Goal: Task Accomplishment & Management: Use online tool/utility

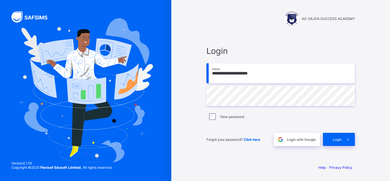
type input "**********"
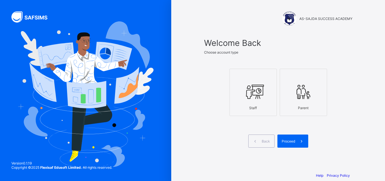
click at [259, 99] on icon at bounding box center [253, 91] width 20 height 17
click at [292, 144] on div "Proceed" at bounding box center [293, 141] width 31 height 13
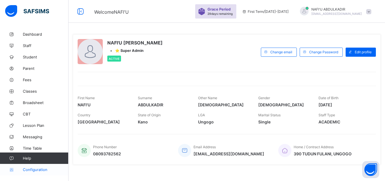
click at [43, 171] on span "Configuration" at bounding box center [45, 170] width 45 height 5
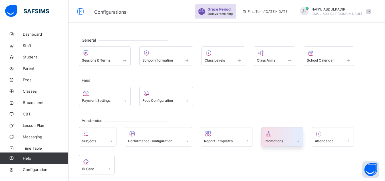
click at [283, 143] on span "Promotions" at bounding box center [274, 141] width 19 height 4
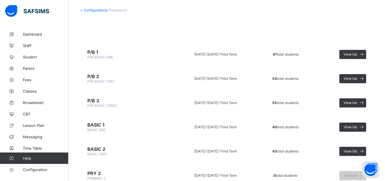
scroll to position [44, 0]
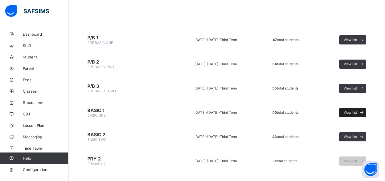
click at [354, 113] on span "View list" at bounding box center [350, 113] width 13 height 4
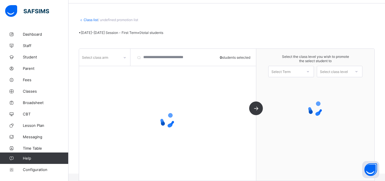
scroll to position [19, 0]
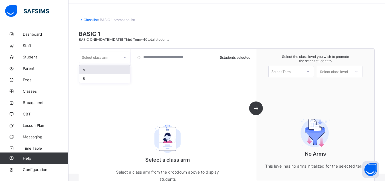
click at [121, 60] on div at bounding box center [125, 57] width 10 height 9
click at [115, 68] on div "A" at bounding box center [104, 69] width 51 height 9
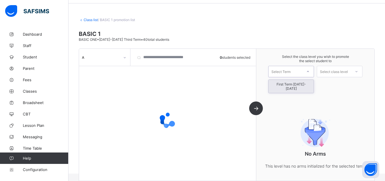
click at [300, 77] on div "Select Term" at bounding box center [291, 71] width 46 height 11
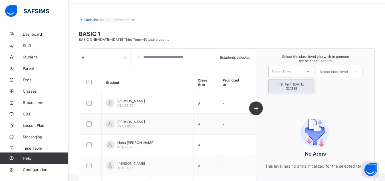
click at [304, 84] on div "First Term [DATE]-[DATE]" at bounding box center [291, 86] width 45 height 13
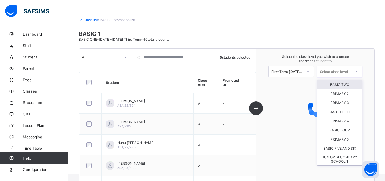
click at [344, 70] on div "Select class level" at bounding box center [334, 71] width 28 height 11
click at [344, 84] on div "BASIC TWO" at bounding box center [339, 84] width 45 height 9
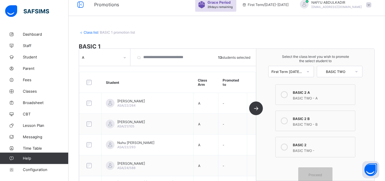
scroll to position [0, 0]
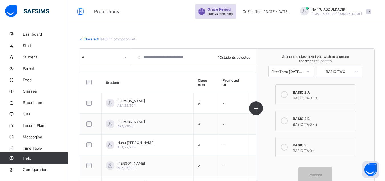
click at [290, 93] on div at bounding box center [284, 94] width 11 height 11
click at [322, 175] on span "Proceed" at bounding box center [315, 175] width 13 height 4
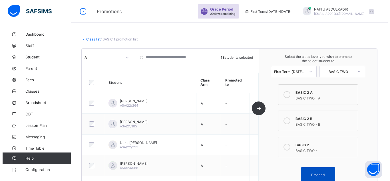
scroll to position [15, 0]
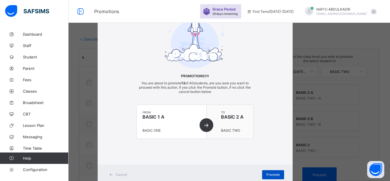
click at [273, 175] on span "Promote" at bounding box center [272, 175] width 13 height 4
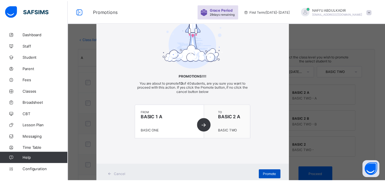
scroll to position [13, 0]
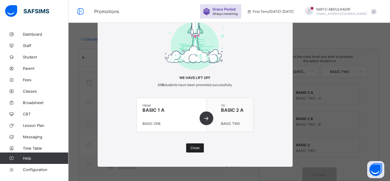
click at [195, 151] on div "Close" at bounding box center [195, 148] width 18 height 9
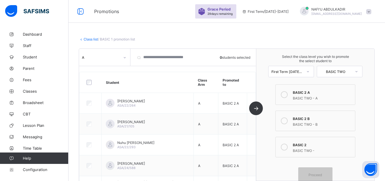
click at [313, 142] on div "BASIC 2" at bounding box center [322, 145] width 59 height 6
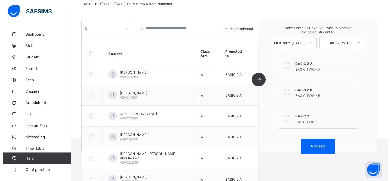
scroll to position [29, 0]
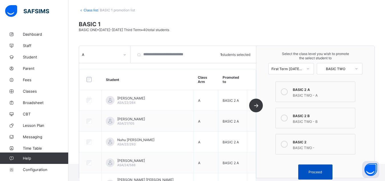
click at [319, 170] on span "Proceed" at bounding box center [315, 172] width 13 height 4
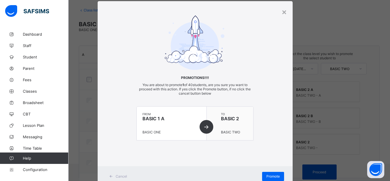
scroll to position [13, 0]
click at [267, 174] on div "Promote" at bounding box center [273, 176] width 22 height 9
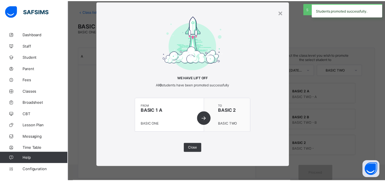
scroll to position [28, 0]
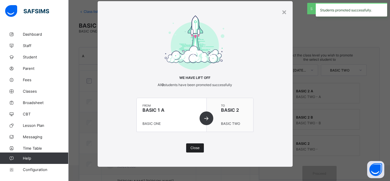
click at [187, 146] on div "Close" at bounding box center [195, 148] width 18 height 9
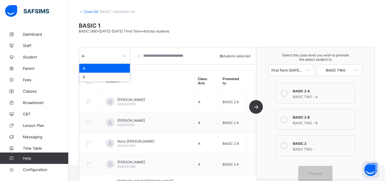
click at [123, 57] on icon at bounding box center [124, 56] width 3 height 6
click at [124, 76] on div "B" at bounding box center [104, 77] width 51 height 9
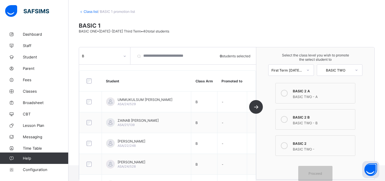
click at [294, 119] on label "BASIC 2 B BASIC TWO - B" at bounding box center [316, 119] width 80 height 21
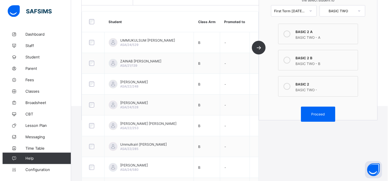
scroll to position [87, 0]
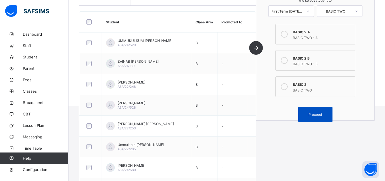
click at [322, 114] on span "Proceed" at bounding box center [315, 115] width 13 height 4
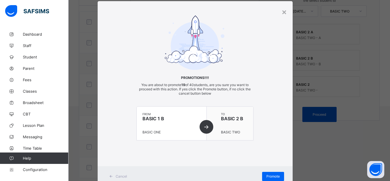
scroll to position [13, 0]
click at [262, 176] on div "Promote" at bounding box center [273, 176] width 22 height 9
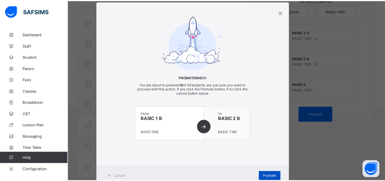
scroll to position [28, 0]
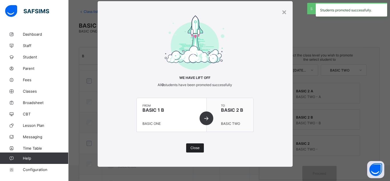
click at [186, 149] on div "Close" at bounding box center [195, 148] width 18 height 9
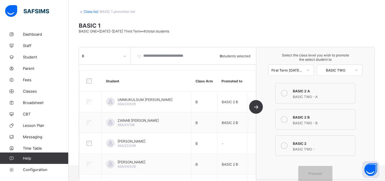
click at [288, 147] on icon at bounding box center [284, 146] width 7 height 7
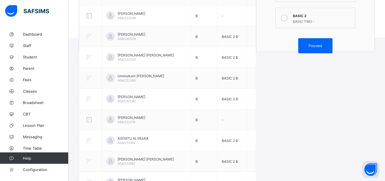
scroll to position [145, 0]
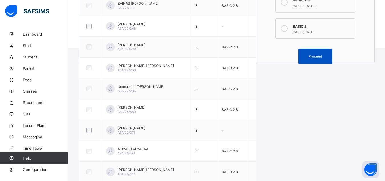
click at [318, 56] on span "Proceed" at bounding box center [315, 56] width 13 height 4
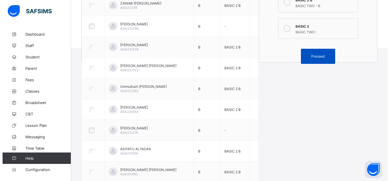
scroll to position [13, 0]
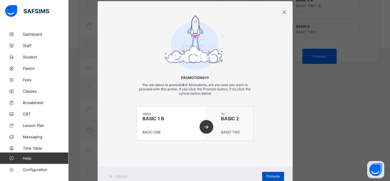
click at [262, 175] on div "Promote" at bounding box center [273, 176] width 22 height 9
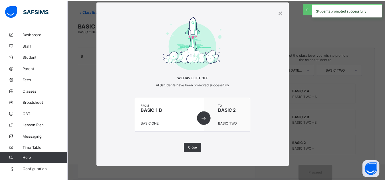
scroll to position [28, 0]
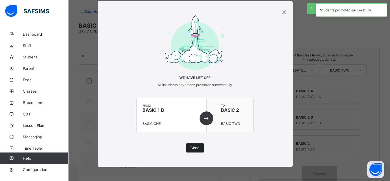
click at [197, 149] on span "Close" at bounding box center [194, 148] width 9 height 4
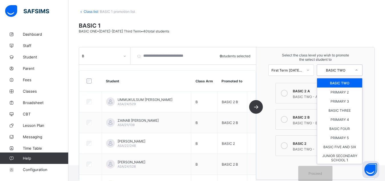
click at [348, 68] on div "BASIC TWO" at bounding box center [334, 70] width 34 height 8
click at [349, 112] on div "BASIC THREE" at bounding box center [339, 110] width 45 height 9
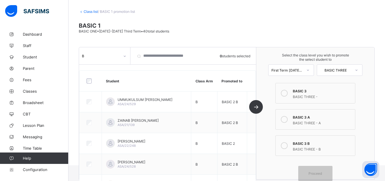
click at [295, 125] on label "BASIC 3 A BASIC THREE - A" at bounding box center [316, 119] width 80 height 21
click at [302, 139] on label "BASIC 3 B BASIC THREE - B" at bounding box center [316, 146] width 80 height 21
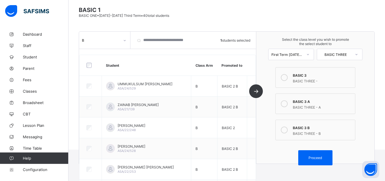
scroll to position [43, 0]
click at [317, 161] on div "Proceed" at bounding box center [315, 158] width 34 height 15
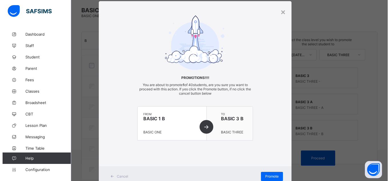
scroll to position [13, 0]
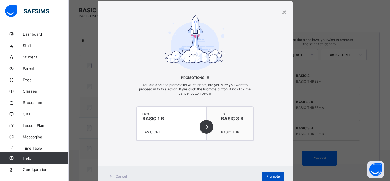
click at [273, 177] on span "Promote" at bounding box center [272, 176] width 13 height 4
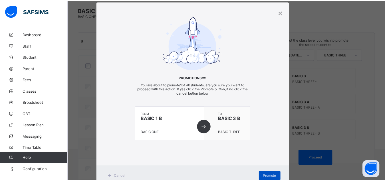
scroll to position [28, 0]
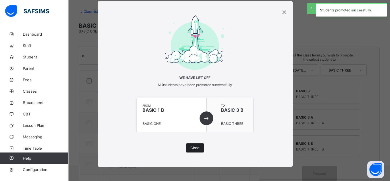
click at [193, 149] on span "Close" at bounding box center [194, 148] width 9 height 4
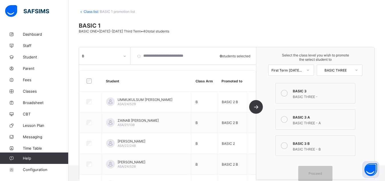
click at [89, 12] on link "Class list" at bounding box center [91, 11] width 14 height 4
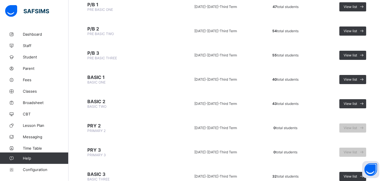
scroll to position [87, 0]
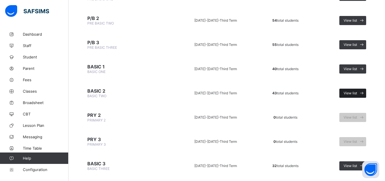
click at [353, 94] on span "View list" at bounding box center [350, 93] width 13 height 4
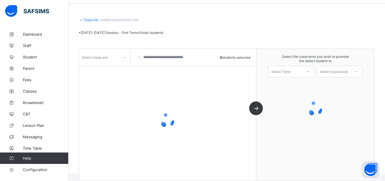
scroll to position [19, 0]
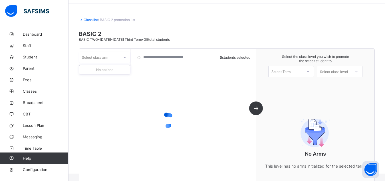
click at [123, 60] on div at bounding box center [125, 57] width 10 height 9
click at [121, 55] on div at bounding box center [125, 57] width 10 height 9
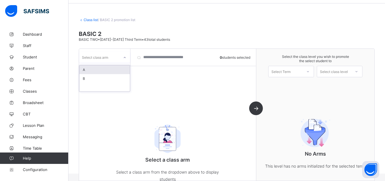
click at [121, 55] on div at bounding box center [125, 57] width 10 height 9
click at [117, 69] on div "A" at bounding box center [104, 69] width 51 height 9
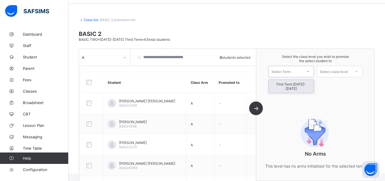
drag, startPoint x: 292, startPoint y: 72, endPoint x: 298, endPoint y: 90, distance: 18.7
click at [298, 90] on div "Select the class level you wish to promote the select student to option First T…" at bounding box center [315, 115] width 118 height 132
click at [297, 89] on div "First Term [DATE]-[DATE]" at bounding box center [291, 87] width 46 height 14
click at [305, 85] on div "First Term [DATE]-[DATE]" at bounding box center [291, 86] width 45 height 13
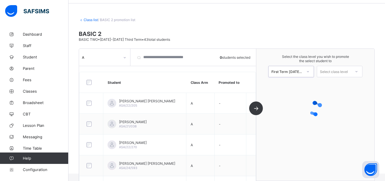
click at [348, 71] on div "Select class level" at bounding box center [334, 71] width 28 height 11
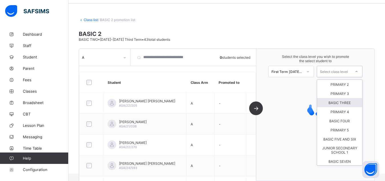
click at [349, 105] on div "BASIC THREE" at bounding box center [339, 102] width 45 height 9
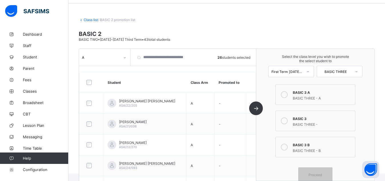
click at [290, 95] on div at bounding box center [284, 94] width 11 height 11
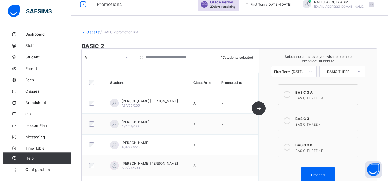
scroll to position [0, 0]
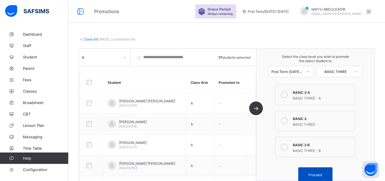
click at [317, 173] on div "Proceed" at bounding box center [315, 175] width 34 height 15
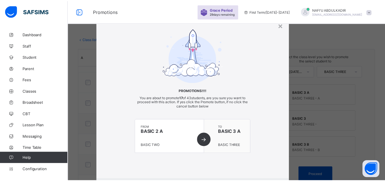
scroll to position [13, 0]
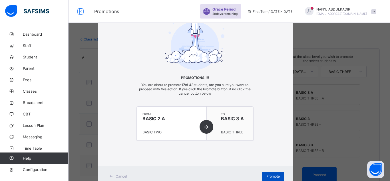
click at [273, 177] on span "Promote" at bounding box center [272, 176] width 13 height 4
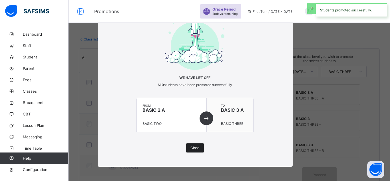
click at [197, 148] on div "Close" at bounding box center [195, 148] width 18 height 9
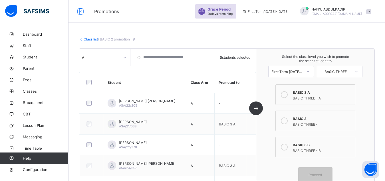
click at [302, 123] on div "BASIC THREE -" at bounding box center [322, 124] width 59 height 6
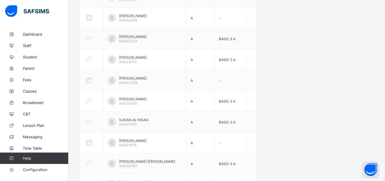
scroll to position [364, 0]
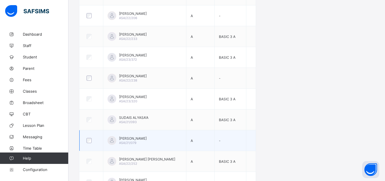
click at [86, 141] on div at bounding box center [91, 140] width 12 height 5
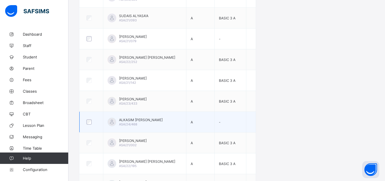
scroll to position [480, 0]
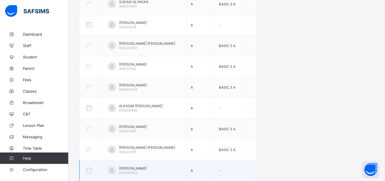
click at [86, 171] on div at bounding box center [91, 170] width 12 height 5
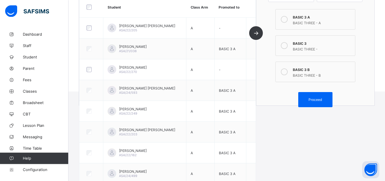
scroll to position [101, 0]
click at [318, 97] on div "Proceed" at bounding box center [315, 100] width 34 height 15
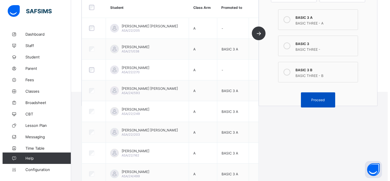
scroll to position [13, 0]
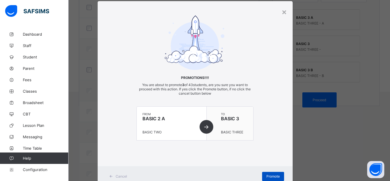
click at [271, 178] on span "Promote" at bounding box center [272, 176] width 13 height 4
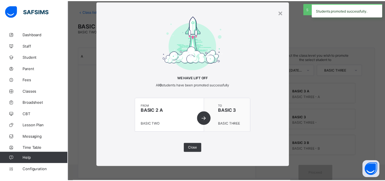
scroll to position [28, 0]
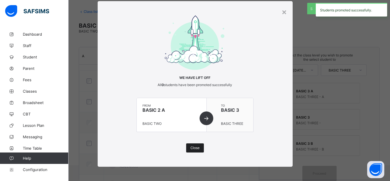
click at [193, 147] on span "Close" at bounding box center [194, 148] width 9 height 4
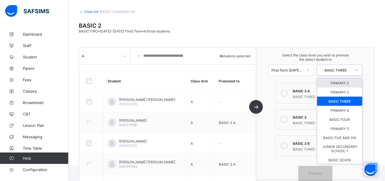
click at [350, 73] on div "BASIC THREE" at bounding box center [334, 70] width 34 height 8
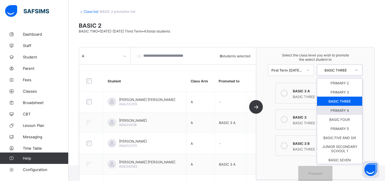
click at [353, 112] on div "PRIMARY 4" at bounding box center [339, 110] width 45 height 9
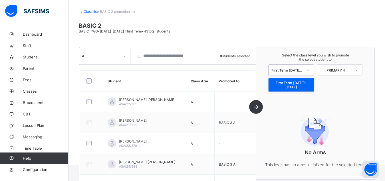
click at [303, 72] on div "First Term [DATE]-[DATE]" at bounding box center [287, 70] width 31 height 4
click at [306, 86] on div "First Term [DATE]-[DATE]" at bounding box center [291, 85] width 45 height 13
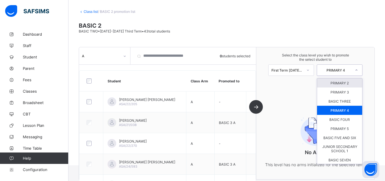
click at [356, 70] on div at bounding box center [357, 70] width 10 height 10
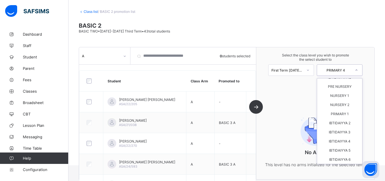
scroll to position [231, 0]
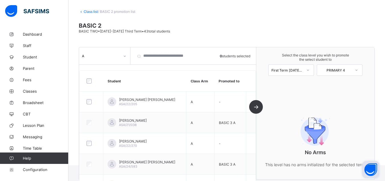
click at [364, 162] on button "Open asap" at bounding box center [370, 169] width 17 height 17
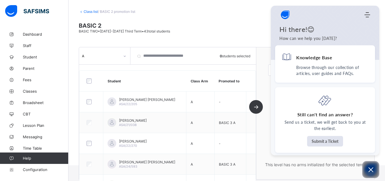
click at [260, 126] on div "No Arms This level has no arms initialized for the selected term." at bounding box center [315, 141] width 118 height 78
click at [370, 170] on icon "Open asap" at bounding box center [371, 169] width 7 height 7
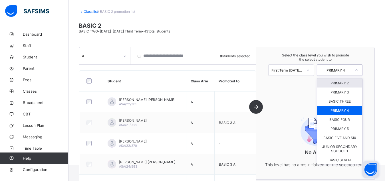
click at [358, 71] on div at bounding box center [357, 70] width 10 height 10
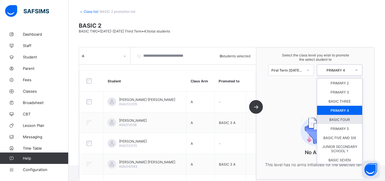
click at [350, 120] on div "BASIC FOUR" at bounding box center [339, 119] width 45 height 9
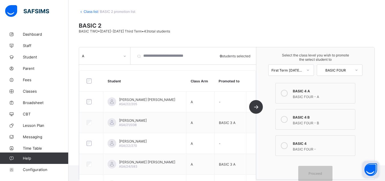
click at [290, 94] on div at bounding box center [284, 93] width 11 height 11
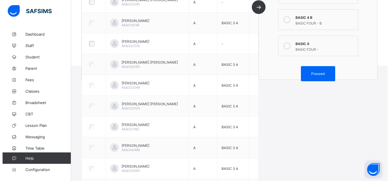
scroll to position [71, 0]
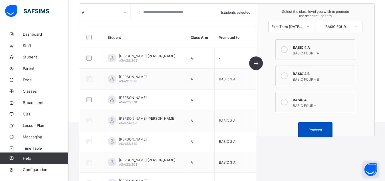
click at [321, 134] on div "Proceed" at bounding box center [315, 130] width 34 height 15
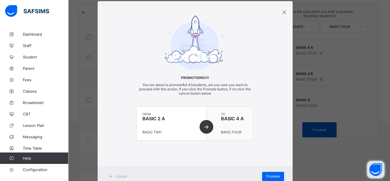
scroll to position [13, 0]
click at [275, 175] on span "Promote" at bounding box center [272, 176] width 13 height 4
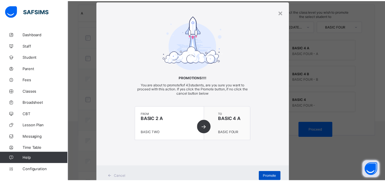
scroll to position [28, 0]
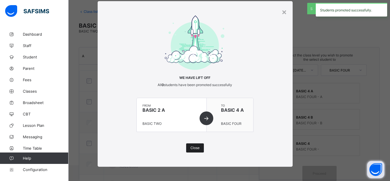
click at [194, 148] on span "Close" at bounding box center [194, 148] width 9 height 4
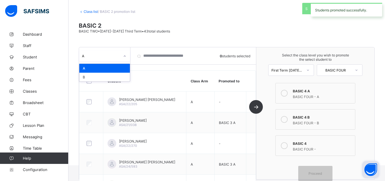
click at [123, 58] on div at bounding box center [125, 56] width 10 height 9
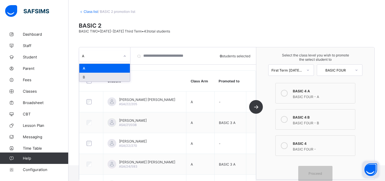
click at [117, 77] on div "B" at bounding box center [104, 77] width 51 height 9
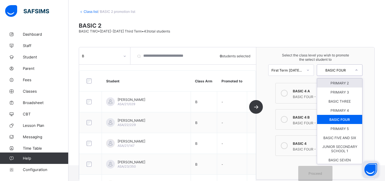
click at [357, 69] on div at bounding box center [357, 70] width 10 height 10
click at [346, 103] on div "BASIC THREE" at bounding box center [339, 101] width 45 height 9
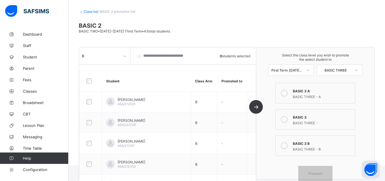
click at [286, 119] on icon at bounding box center [284, 119] width 7 height 7
click at [287, 145] on icon at bounding box center [284, 146] width 7 height 7
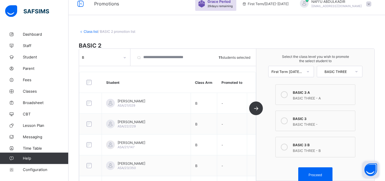
scroll to position [0, 0]
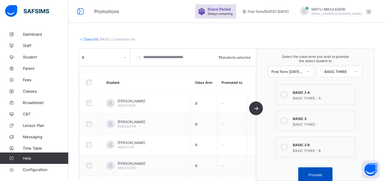
click at [316, 175] on span "Proceed" at bounding box center [315, 175] width 13 height 4
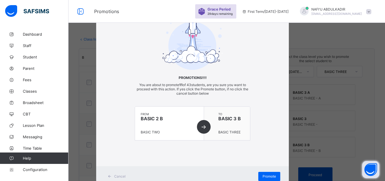
scroll to position [13, 0]
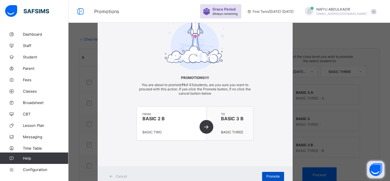
click at [266, 177] on span "Promote" at bounding box center [272, 176] width 13 height 4
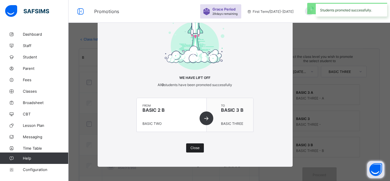
click at [195, 147] on span "Close" at bounding box center [194, 148] width 9 height 4
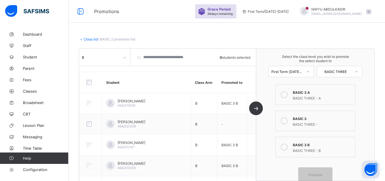
click at [288, 121] on icon at bounding box center [284, 121] width 7 height 7
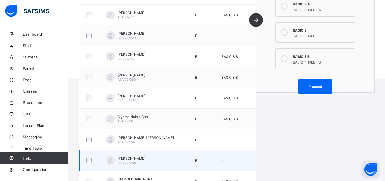
scroll to position [103, 0]
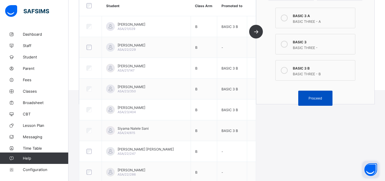
click at [321, 98] on span "Proceed" at bounding box center [315, 98] width 13 height 4
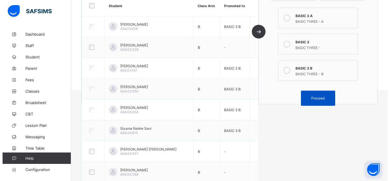
scroll to position [13, 0]
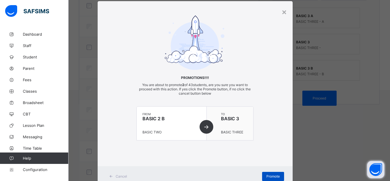
click at [269, 176] on span "Promote" at bounding box center [272, 176] width 13 height 4
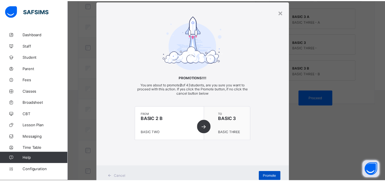
scroll to position [28, 0]
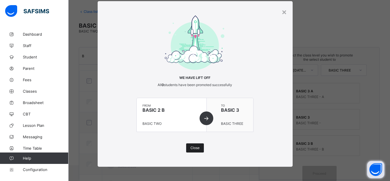
click at [193, 147] on span "Close" at bounding box center [194, 148] width 9 height 4
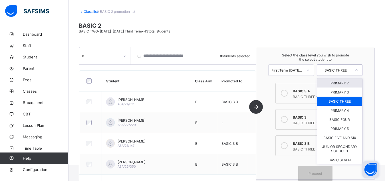
click at [355, 70] on div at bounding box center [356, 70] width 11 height 11
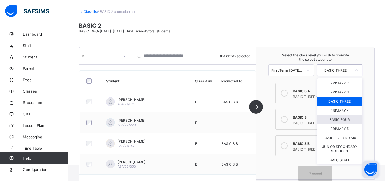
click at [344, 118] on div "BASIC FOUR" at bounding box center [339, 119] width 45 height 9
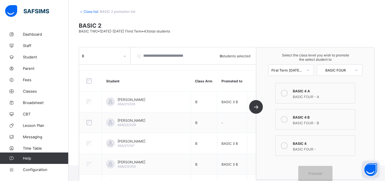
click at [288, 119] on icon at bounding box center [284, 119] width 7 height 7
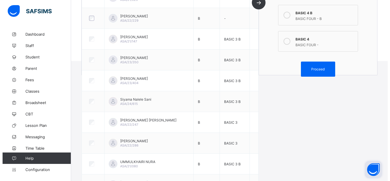
scroll to position [118, 0]
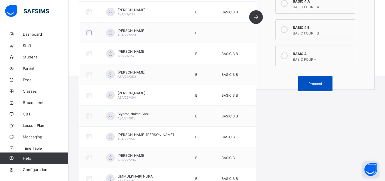
click at [319, 85] on span "Proceed" at bounding box center [315, 84] width 13 height 4
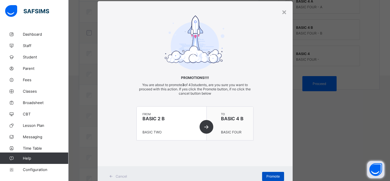
click at [274, 175] on span "Promote" at bounding box center [272, 176] width 13 height 4
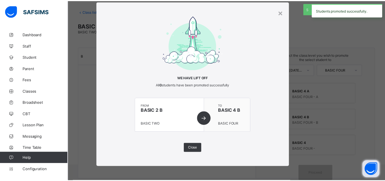
scroll to position [28, 0]
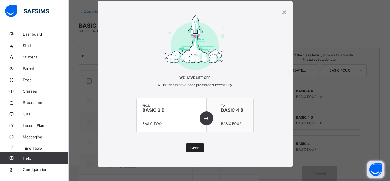
click at [196, 149] on span "Close" at bounding box center [194, 148] width 9 height 4
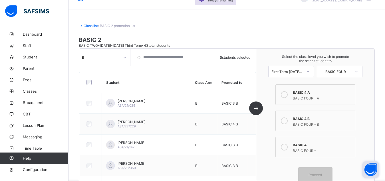
scroll to position [0, 0]
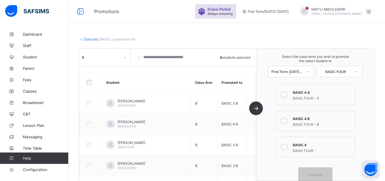
click at [91, 39] on link "Class list" at bounding box center [91, 39] width 14 height 4
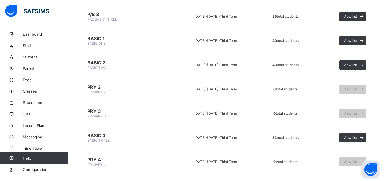
scroll to position [175, 0]
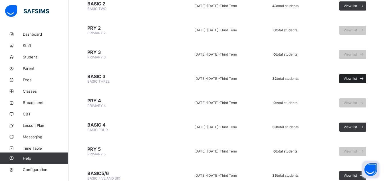
click at [357, 78] on span "View list" at bounding box center [350, 79] width 13 height 4
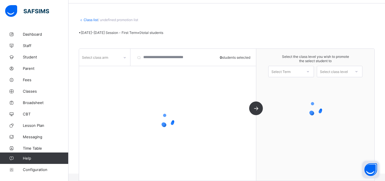
scroll to position [19, 0]
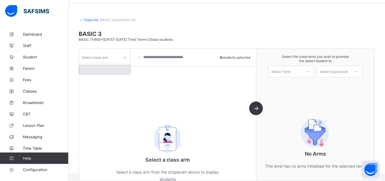
click at [126, 59] on icon at bounding box center [124, 58] width 3 height 6
click at [126, 59] on div at bounding box center [125, 57] width 10 height 9
click at [126, 59] on icon at bounding box center [124, 58] width 3 height 6
click at [118, 67] on div at bounding box center [104, 69] width 51 height 9
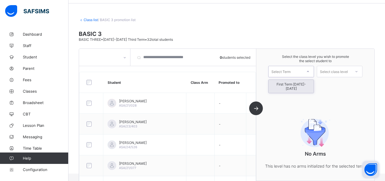
click at [307, 73] on div at bounding box center [308, 72] width 10 height 10
click at [303, 84] on div "First Term [DATE]-[DATE]" at bounding box center [291, 86] width 45 height 13
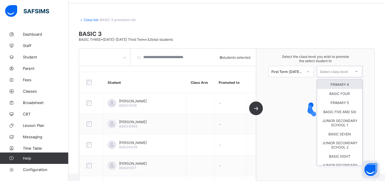
click at [345, 75] on div "Select class level" at bounding box center [334, 71] width 28 height 11
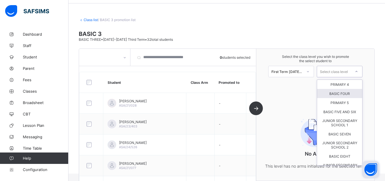
click at [343, 95] on div "BASIC FOUR" at bounding box center [339, 93] width 45 height 9
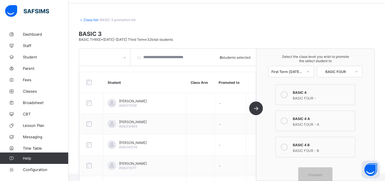
click at [287, 121] on icon at bounding box center [284, 121] width 7 height 7
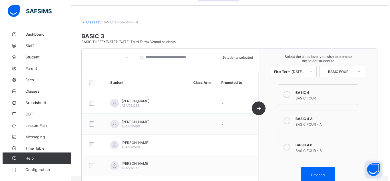
scroll to position [0, 0]
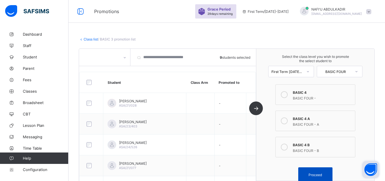
click at [317, 172] on div "Proceed" at bounding box center [315, 175] width 34 height 15
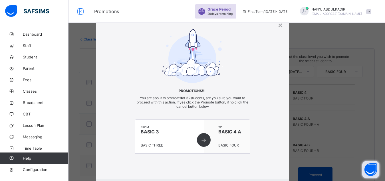
scroll to position [13, 0]
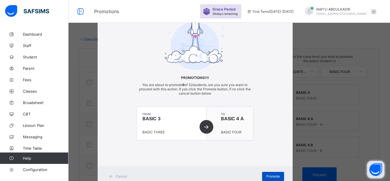
click at [275, 176] on span "Promote" at bounding box center [272, 176] width 13 height 4
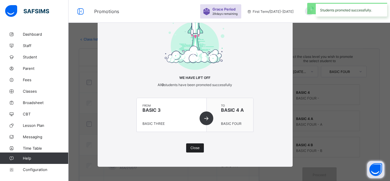
click at [192, 149] on span "Close" at bounding box center [194, 148] width 9 height 4
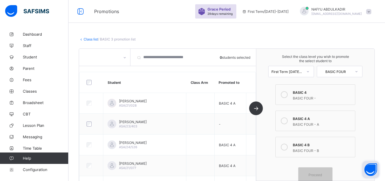
click at [288, 147] on icon at bounding box center [284, 147] width 7 height 7
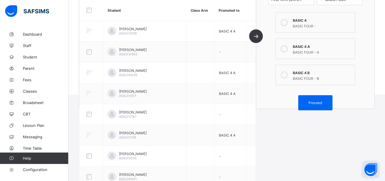
scroll to position [81, 0]
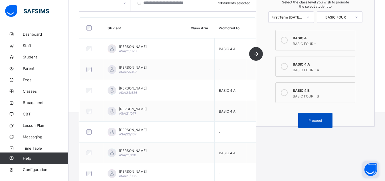
click at [311, 121] on span "Proceed" at bounding box center [316, 121] width 26 height 4
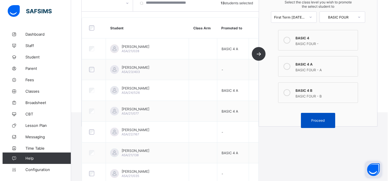
scroll to position [13, 0]
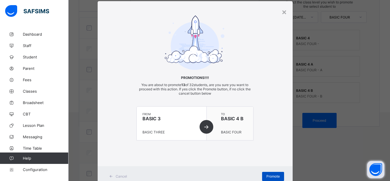
click at [274, 175] on span "Promote" at bounding box center [272, 176] width 13 height 4
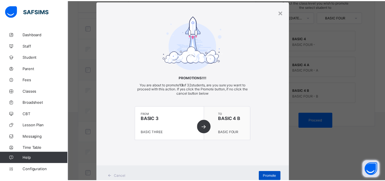
scroll to position [28, 0]
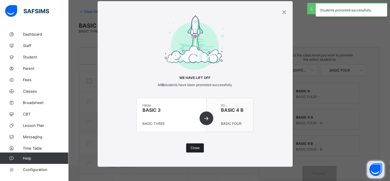
click at [196, 149] on span "Close" at bounding box center [194, 148] width 9 height 4
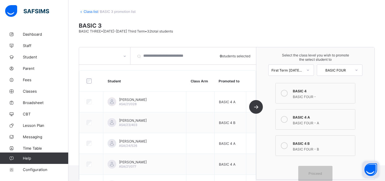
click at [288, 94] on icon at bounding box center [284, 93] width 7 height 7
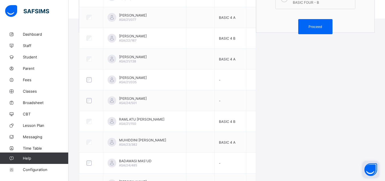
scroll to position [154, 0]
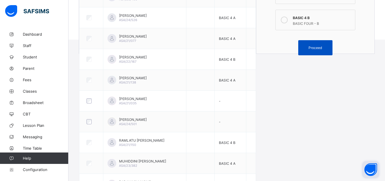
click at [328, 48] on span "Proceed" at bounding box center [316, 48] width 26 height 4
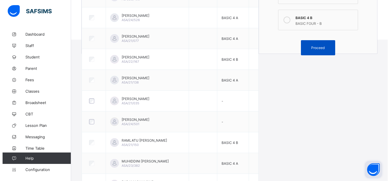
scroll to position [13, 0]
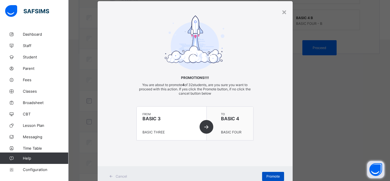
click at [272, 176] on span "Promote" at bounding box center [272, 176] width 13 height 4
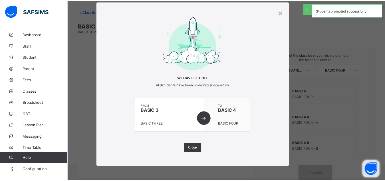
scroll to position [28, 0]
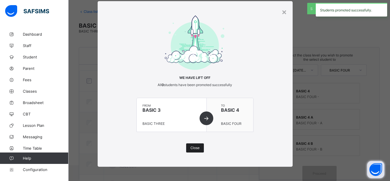
click at [195, 149] on span "Close" at bounding box center [194, 148] width 9 height 4
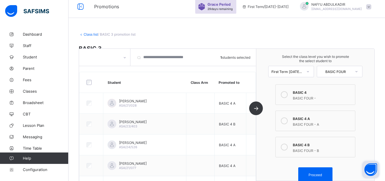
scroll to position [0, 0]
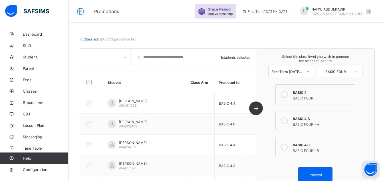
click at [358, 75] on div at bounding box center [357, 72] width 10 height 10
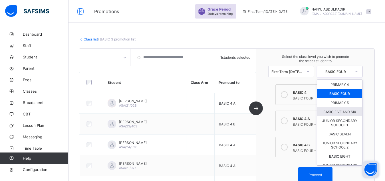
click at [353, 116] on div "BASIC FIVE AND SIX" at bounding box center [339, 111] width 45 height 9
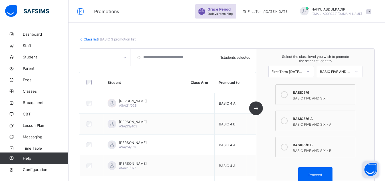
click at [302, 127] on div "BASIC FIVE AND SIX - A" at bounding box center [322, 124] width 59 height 6
click at [318, 177] on span "Proceed" at bounding box center [315, 175] width 13 height 4
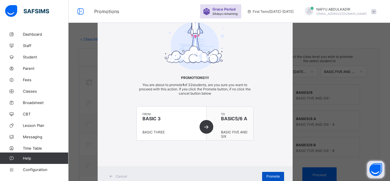
click at [272, 176] on span "Promote" at bounding box center [272, 176] width 13 height 4
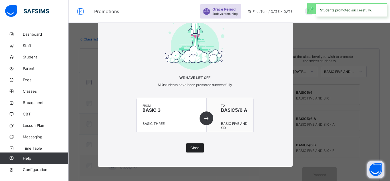
click at [194, 147] on span "Close" at bounding box center [194, 148] width 9 height 4
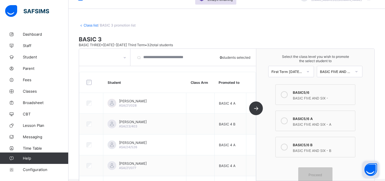
scroll to position [0, 0]
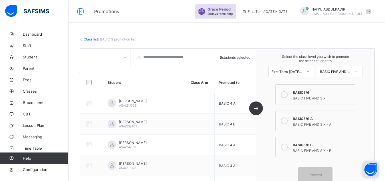
click at [90, 38] on link "Class list" at bounding box center [91, 39] width 14 height 4
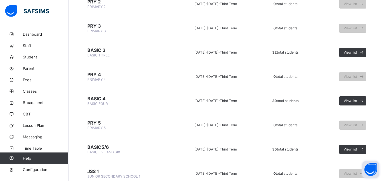
scroll to position [204, 0]
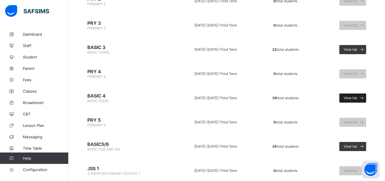
click at [365, 101] on icon at bounding box center [362, 97] width 6 height 5
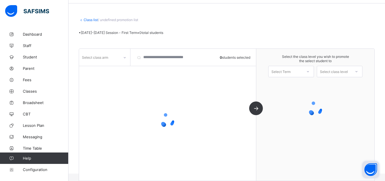
scroll to position [19, 0]
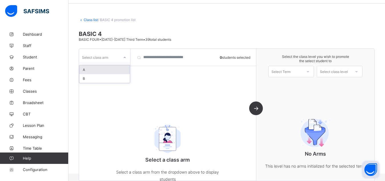
click at [123, 59] on div at bounding box center [125, 57] width 10 height 9
click at [125, 71] on div "A" at bounding box center [104, 69] width 51 height 9
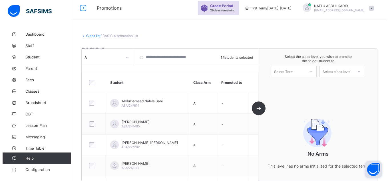
scroll to position [0, 0]
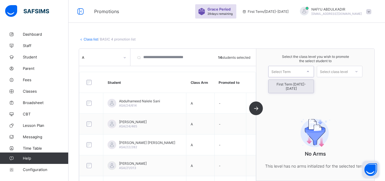
click at [306, 71] on div at bounding box center [307, 71] width 11 height 11
click at [304, 83] on div "First Term [DATE]-[DATE]" at bounding box center [291, 86] width 45 height 13
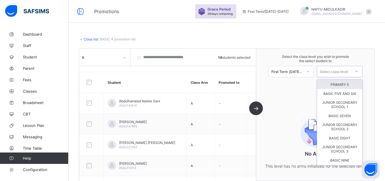
click at [351, 72] on div "Select class level" at bounding box center [334, 72] width 34 height 8
click at [346, 93] on div "BASIC FIVE AND SIX" at bounding box center [339, 93] width 45 height 9
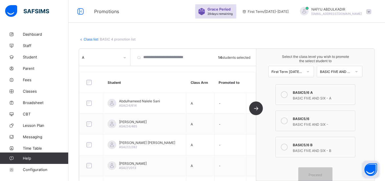
click at [288, 95] on icon at bounding box center [284, 94] width 7 height 7
click at [316, 174] on span "Proceed" at bounding box center [315, 175] width 13 height 4
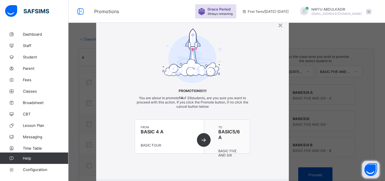
scroll to position [13, 0]
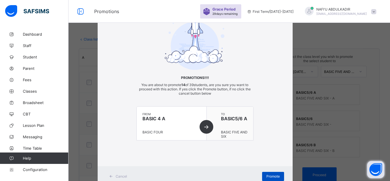
click at [270, 174] on div "Promote" at bounding box center [273, 176] width 22 height 9
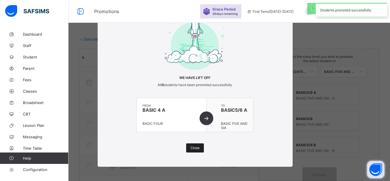
click at [191, 151] on div "Close" at bounding box center [195, 148] width 18 height 9
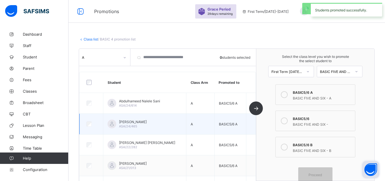
scroll to position [15, 0]
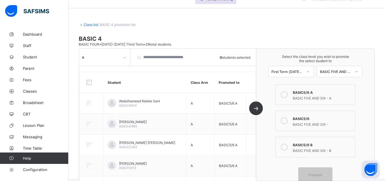
click at [288, 148] on icon at bounding box center [284, 147] width 7 height 7
click at [287, 121] on icon at bounding box center [284, 121] width 7 height 7
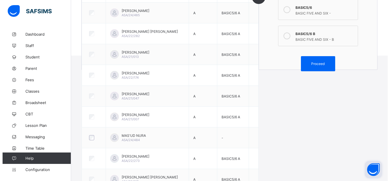
scroll to position [130, 0]
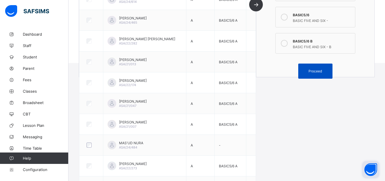
click at [316, 72] on span "Proceed" at bounding box center [315, 71] width 13 height 4
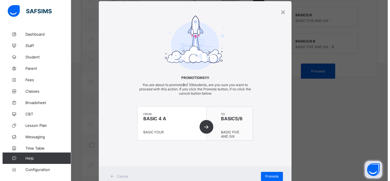
scroll to position [13, 0]
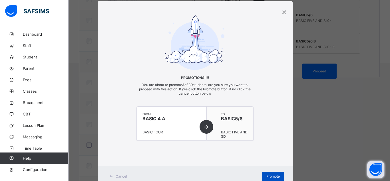
click at [267, 174] on div "Promote" at bounding box center [273, 176] width 22 height 9
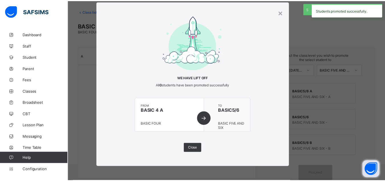
scroll to position [28, 0]
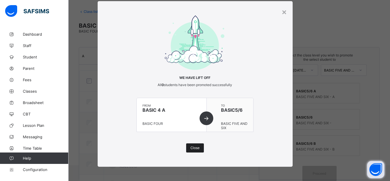
click at [196, 147] on span "Close" at bounding box center [194, 148] width 9 height 4
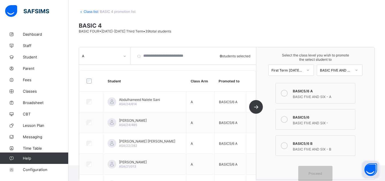
click at [124, 57] on icon at bounding box center [124, 56] width 3 height 6
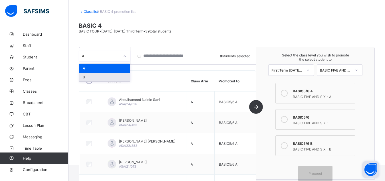
click at [122, 76] on div "B" at bounding box center [104, 77] width 51 height 9
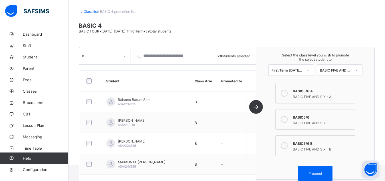
click at [297, 147] on div "BASIC FIVE AND SIX - B" at bounding box center [322, 149] width 59 height 6
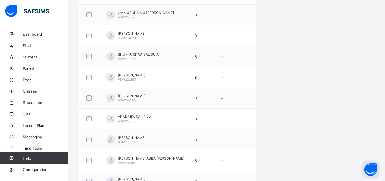
scroll to position [275, 0]
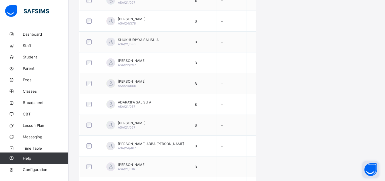
click at [88, 143] on div at bounding box center [91, 146] width 14 height 12
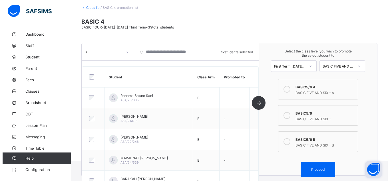
scroll to position [0, 0]
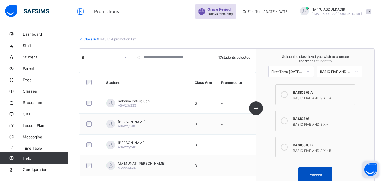
click at [313, 174] on span "Proceed" at bounding box center [315, 175] width 13 height 4
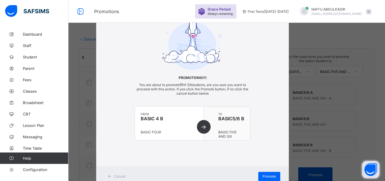
scroll to position [13, 0]
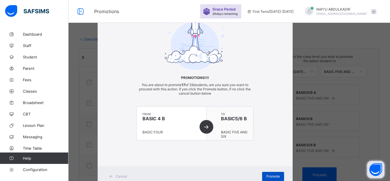
click at [270, 174] on div "Promote" at bounding box center [273, 176] width 22 height 9
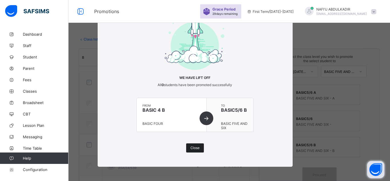
click at [191, 149] on span "Close" at bounding box center [194, 148] width 9 height 4
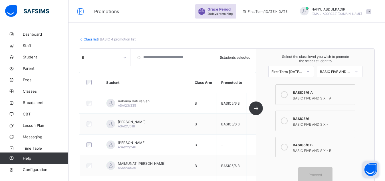
click at [290, 121] on div at bounding box center [284, 120] width 11 height 11
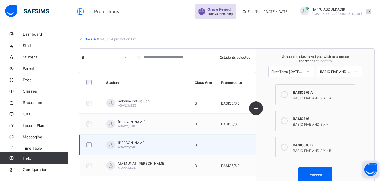
scroll to position [15, 0]
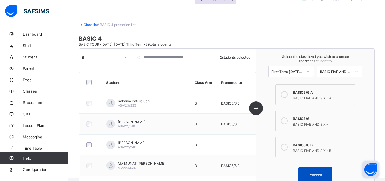
click at [324, 173] on div "Proceed" at bounding box center [315, 175] width 34 height 15
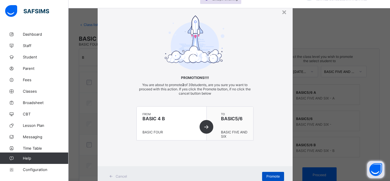
click at [275, 177] on span "Promote" at bounding box center [272, 176] width 13 height 4
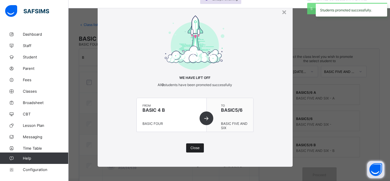
click at [195, 145] on div "Close" at bounding box center [195, 148] width 18 height 9
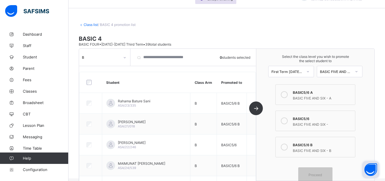
click at [91, 23] on link "Class list" at bounding box center [91, 25] width 14 height 4
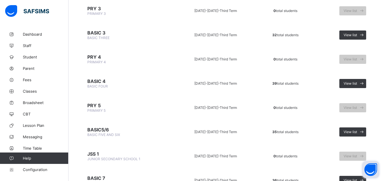
scroll to position [233, 0]
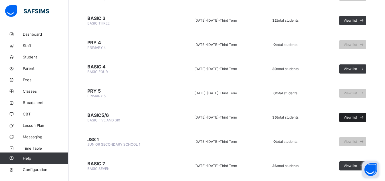
click at [354, 118] on span "View list" at bounding box center [350, 117] width 13 height 4
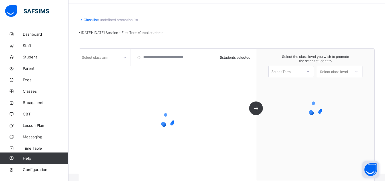
scroll to position [19, 0]
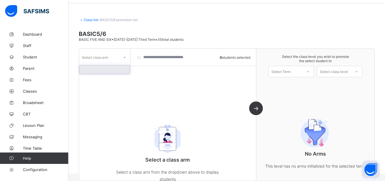
click at [122, 58] on div at bounding box center [125, 57] width 10 height 9
click at [121, 68] on div at bounding box center [104, 69] width 51 height 9
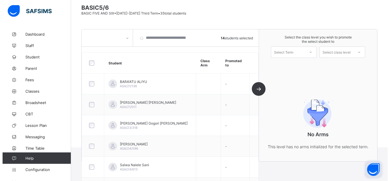
scroll to position [0, 0]
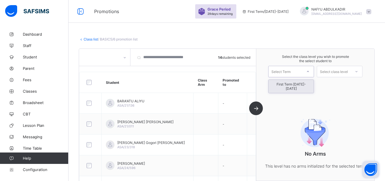
click at [312, 75] on div at bounding box center [308, 72] width 10 height 10
click at [306, 86] on div "First Term [DATE]-[DATE]" at bounding box center [291, 86] width 45 height 13
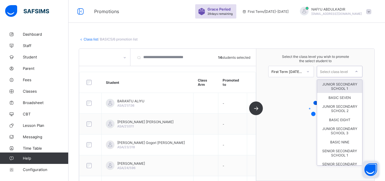
click at [351, 70] on div "Select class level" at bounding box center [334, 72] width 34 height 8
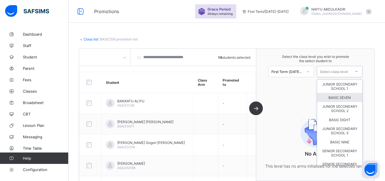
click at [350, 102] on div "BASIC SEVEN" at bounding box center [339, 97] width 45 height 9
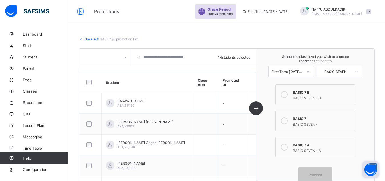
click at [287, 97] on icon at bounding box center [284, 94] width 7 height 7
click at [316, 175] on span "Proceed" at bounding box center [315, 175] width 13 height 4
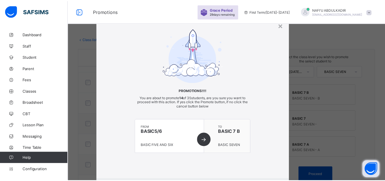
scroll to position [13, 0]
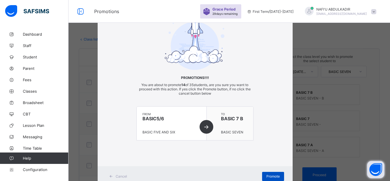
click at [266, 174] on div "Promote" at bounding box center [273, 176] width 22 height 9
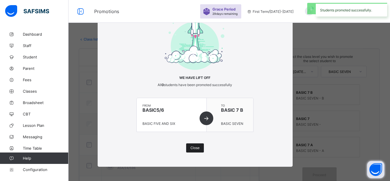
click at [188, 151] on div "Close" at bounding box center [195, 148] width 18 height 9
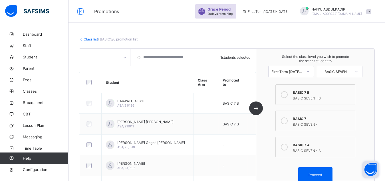
click at [296, 149] on label "BASIC 7 A BASIC SEVEN - A" at bounding box center [316, 147] width 80 height 21
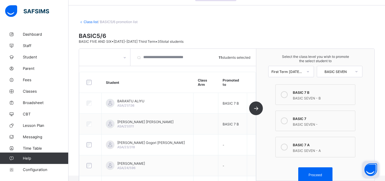
scroll to position [0, 0]
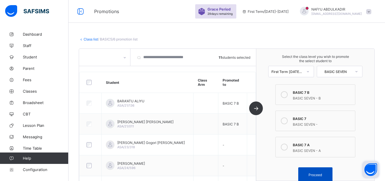
click at [321, 174] on span "Proceed" at bounding box center [315, 175] width 13 height 4
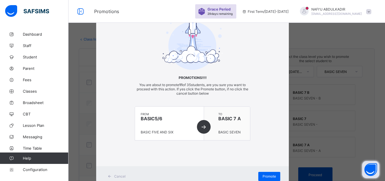
scroll to position [13, 0]
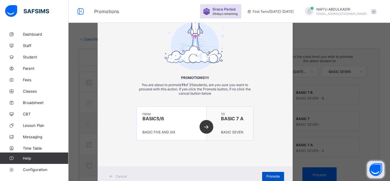
click at [271, 175] on span "Promote" at bounding box center [272, 176] width 13 height 4
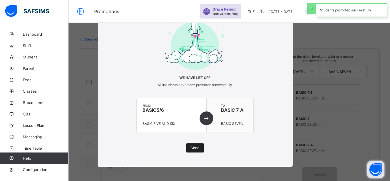
click at [190, 147] on span "Close" at bounding box center [194, 148] width 9 height 4
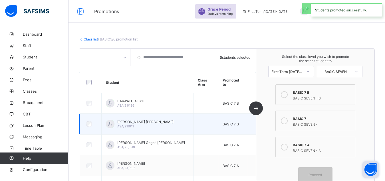
scroll to position [15, 0]
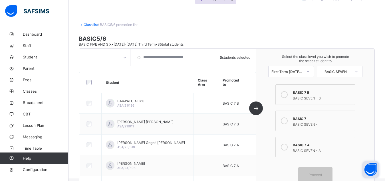
click at [302, 117] on div "BASIC 7" at bounding box center [322, 118] width 59 height 6
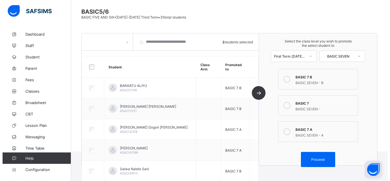
scroll to position [41, 0]
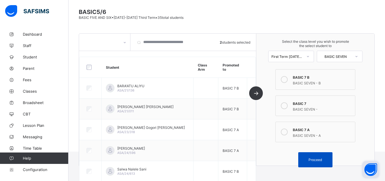
click at [314, 160] on span "Proceed" at bounding box center [315, 160] width 13 height 4
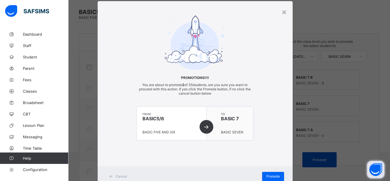
scroll to position [13, 0]
click at [275, 175] on span "Promote" at bounding box center [272, 176] width 13 height 4
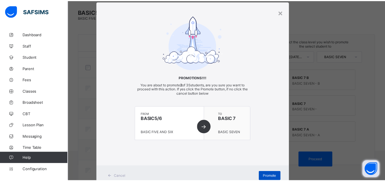
scroll to position [28, 0]
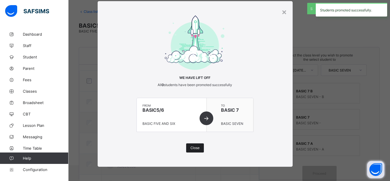
click at [193, 149] on span "Close" at bounding box center [194, 148] width 9 height 4
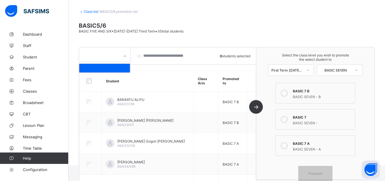
click at [123, 58] on div at bounding box center [125, 56] width 10 height 9
click at [87, 11] on link "Class list" at bounding box center [91, 11] width 14 height 4
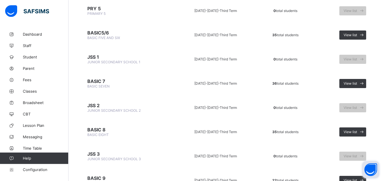
scroll to position [320, 0]
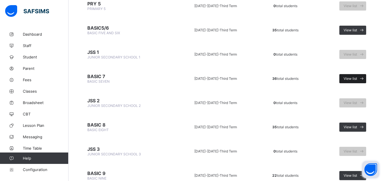
click at [354, 79] on span "View list" at bounding box center [350, 79] width 13 height 4
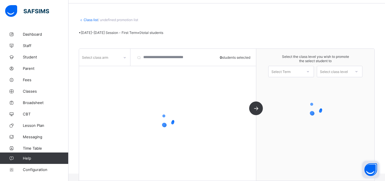
scroll to position [19, 0]
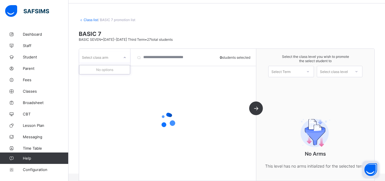
click at [122, 55] on div at bounding box center [125, 57] width 10 height 9
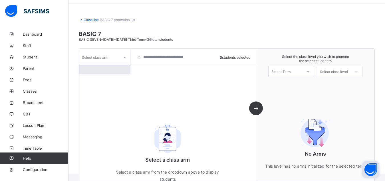
click at [116, 68] on div at bounding box center [104, 69] width 51 height 9
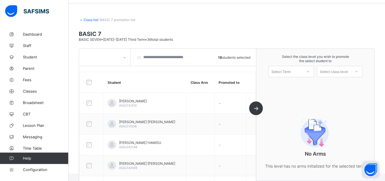
scroll to position [0, 0]
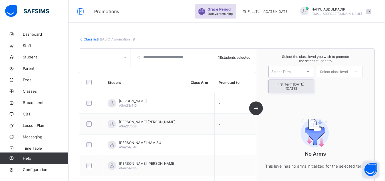
click at [310, 72] on icon at bounding box center [307, 72] width 3 height 6
click at [305, 85] on div "First Term [DATE]-[DATE]" at bounding box center [291, 86] width 45 height 13
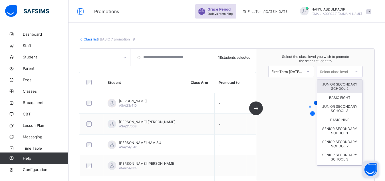
click at [341, 74] on div "Select class level" at bounding box center [334, 71] width 28 height 11
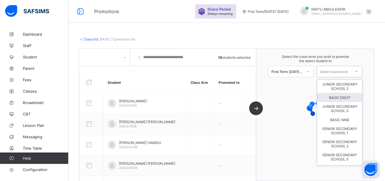
click at [346, 102] on div "BASIC EIGHT" at bounding box center [339, 97] width 45 height 9
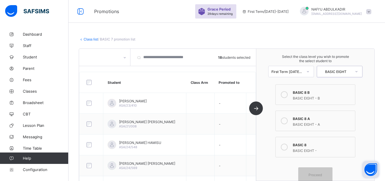
click at [308, 93] on div "BASIC 8 B" at bounding box center [322, 92] width 59 height 6
click at [327, 174] on span "Proceed" at bounding box center [316, 175] width 26 height 4
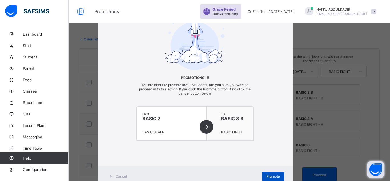
click at [276, 176] on span "Promote" at bounding box center [272, 176] width 13 height 4
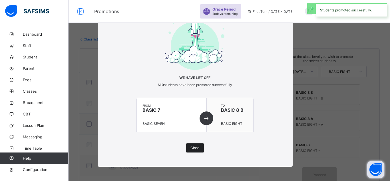
click at [192, 150] on span "Close" at bounding box center [194, 148] width 9 height 4
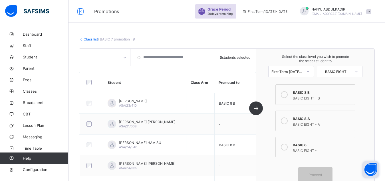
click at [282, 119] on div at bounding box center [284, 120] width 11 height 11
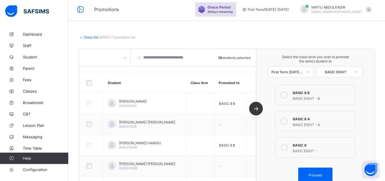
scroll to position [0, 0]
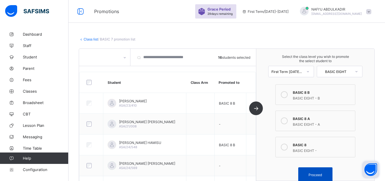
click at [325, 172] on div "Proceed" at bounding box center [315, 175] width 34 height 15
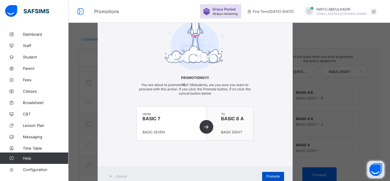
click at [275, 174] on div "Promote" at bounding box center [273, 176] width 22 height 9
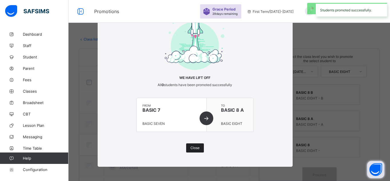
click at [192, 146] on span "Close" at bounding box center [194, 148] width 9 height 4
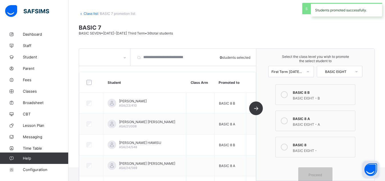
scroll to position [29, 0]
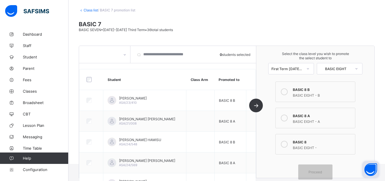
click at [290, 146] on div at bounding box center [284, 144] width 11 height 11
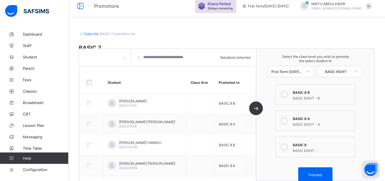
scroll to position [0, 0]
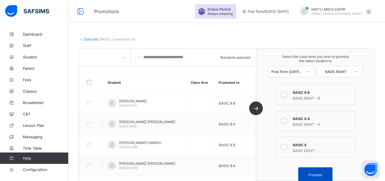
click at [322, 171] on div "Proceed" at bounding box center [315, 175] width 34 height 15
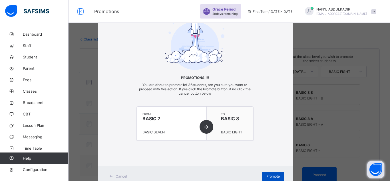
click at [271, 176] on span "Promote" at bounding box center [272, 176] width 13 height 4
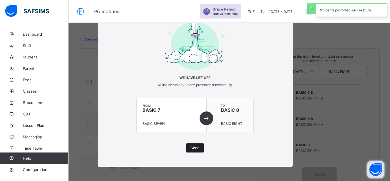
click at [190, 148] on span "Close" at bounding box center [194, 148] width 9 height 4
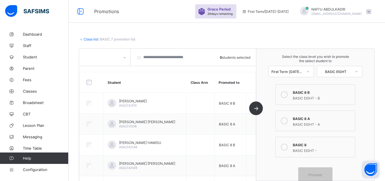
click at [92, 39] on link "Class list" at bounding box center [91, 39] width 14 height 4
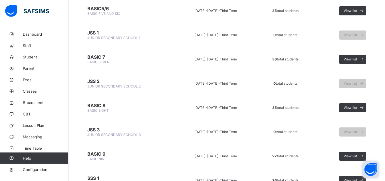
scroll to position [393, 0]
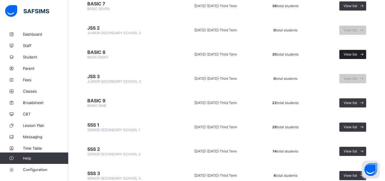
click at [357, 56] on span "View list" at bounding box center [350, 54] width 13 height 4
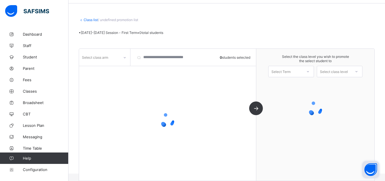
scroll to position [19, 0]
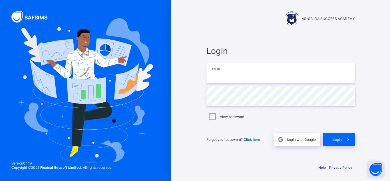
click at [280, 78] on input "email" at bounding box center [280, 73] width 149 height 20
type input "**********"
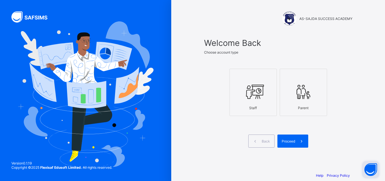
click at [269, 88] on div at bounding box center [253, 92] width 41 height 23
click at [295, 140] on span "Proceed" at bounding box center [288, 141] width 13 height 4
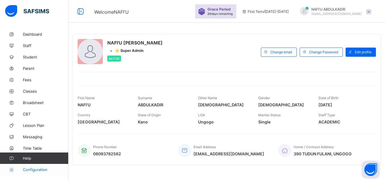
click at [39, 169] on span "Configuration" at bounding box center [45, 170] width 45 height 5
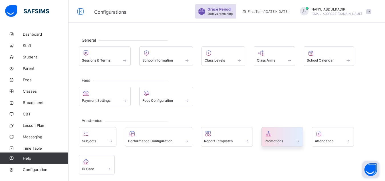
click at [288, 141] on div "Promotions" at bounding box center [283, 141] width 36 height 5
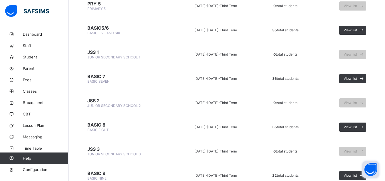
scroll to position [335, 0]
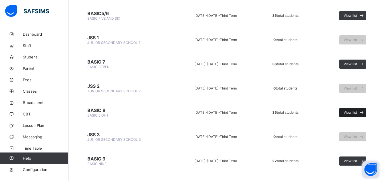
click at [357, 113] on span "View list" at bounding box center [350, 113] width 13 height 4
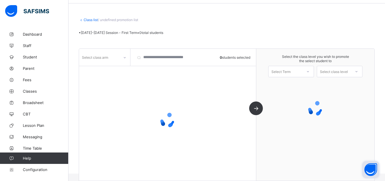
scroll to position [19, 0]
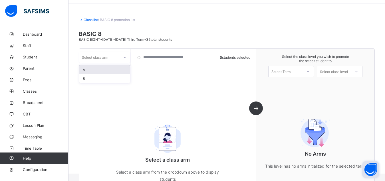
click at [126, 57] on icon at bounding box center [124, 58] width 3 height 6
click at [118, 70] on div "A" at bounding box center [104, 69] width 51 height 9
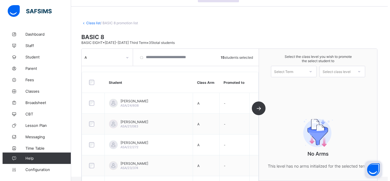
scroll to position [0, 0]
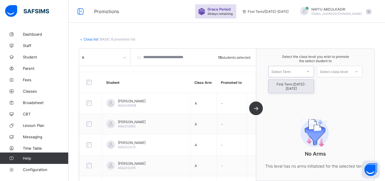
click at [300, 72] on div "Select Term" at bounding box center [286, 72] width 34 height 8
click at [305, 84] on div "First Term [DATE]-[DATE]" at bounding box center [291, 86] width 45 height 13
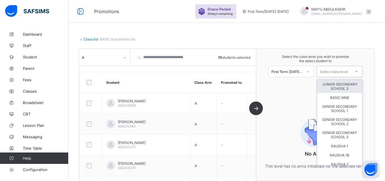
click at [346, 74] on div "Select class level" at bounding box center [334, 71] width 28 height 11
click at [344, 102] on div "BASIC NINE" at bounding box center [339, 97] width 45 height 9
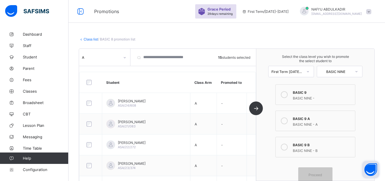
click at [318, 121] on div "BASIC 9 A" at bounding box center [322, 118] width 59 height 6
click at [308, 171] on div "Proceed" at bounding box center [315, 175] width 34 height 15
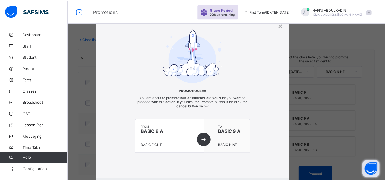
scroll to position [13, 0]
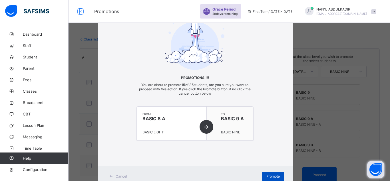
click at [270, 176] on span "Promote" at bounding box center [272, 176] width 13 height 4
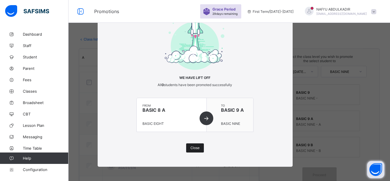
click at [194, 150] on span "Close" at bounding box center [194, 148] width 9 height 4
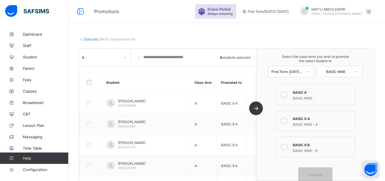
click at [290, 95] on div at bounding box center [284, 94] width 11 height 11
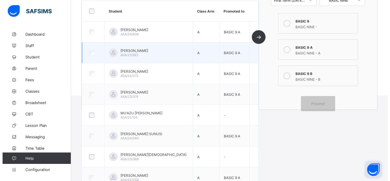
scroll to position [102, 0]
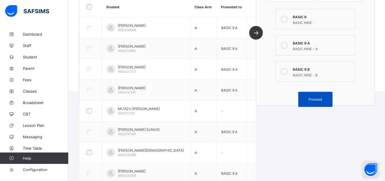
click at [319, 97] on div "Proceed" at bounding box center [315, 99] width 34 height 15
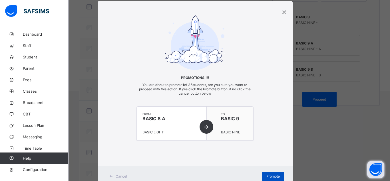
click at [266, 174] on div "Promote" at bounding box center [273, 176] width 22 height 9
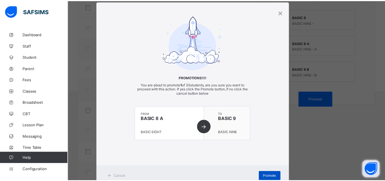
scroll to position [28, 0]
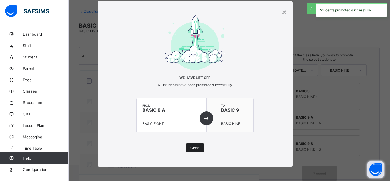
click at [194, 149] on span "Close" at bounding box center [194, 148] width 9 height 4
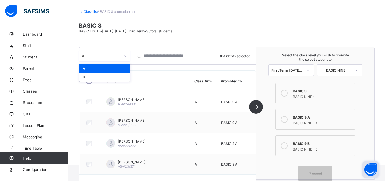
click at [124, 59] on icon at bounding box center [124, 56] width 3 height 6
click at [118, 76] on div "B" at bounding box center [104, 77] width 51 height 9
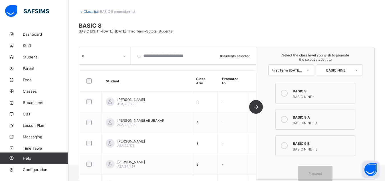
click at [295, 144] on label "BASIC 9 B BASIC NINE - B" at bounding box center [316, 146] width 80 height 21
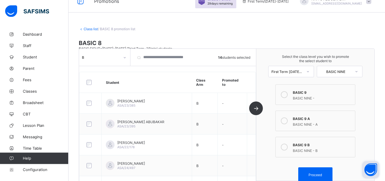
scroll to position [0, 0]
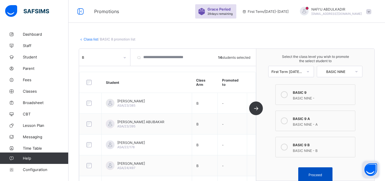
click at [321, 172] on div "Proceed" at bounding box center [315, 175] width 34 height 15
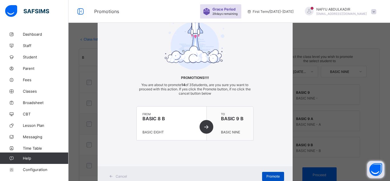
click at [274, 177] on span "Promote" at bounding box center [272, 176] width 13 height 4
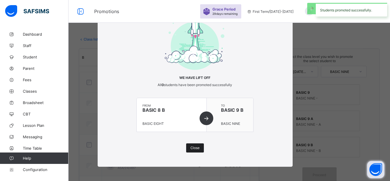
click at [194, 150] on span "Close" at bounding box center [194, 148] width 9 height 4
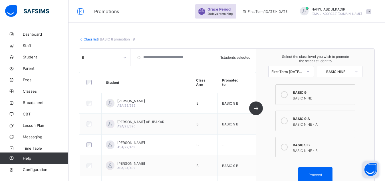
click at [287, 96] on icon at bounding box center [284, 94] width 7 height 7
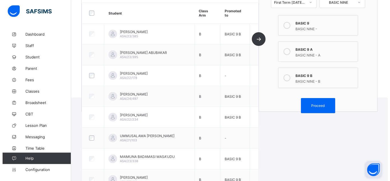
scroll to position [95, 0]
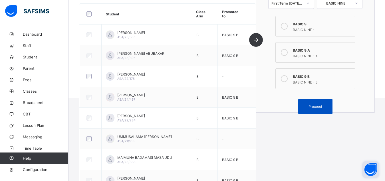
click at [310, 107] on span "Proceed" at bounding box center [316, 107] width 26 height 4
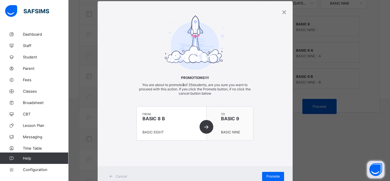
scroll to position [13, 0]
click at [266, 176] on span "Promote" at bounding box center [272, 176] width 13 height 4
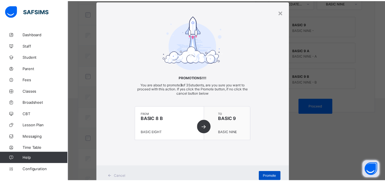
scroll to position [28, 0]
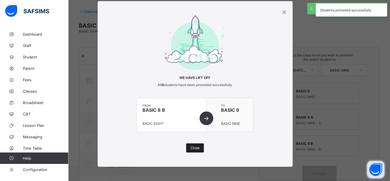
click at [194, 149] on span "Close" at bounding box center [194, 148] width 9 height 4
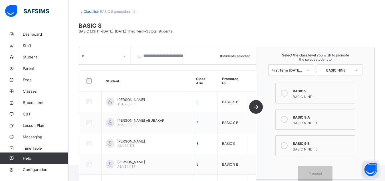
click at [91, 11] on link "Class list" at bounding box center [91, 11] width 14 height 4
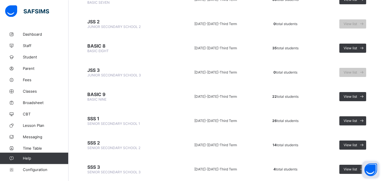
scroll to position [393, 0]
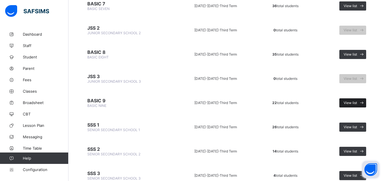
click at [357, 101] on span "View list" at bounding box center [350, 103] width 13 height 4
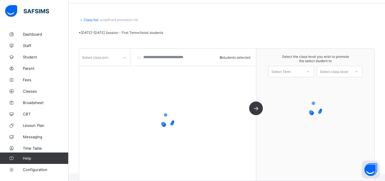
scroll to position [19, 0]
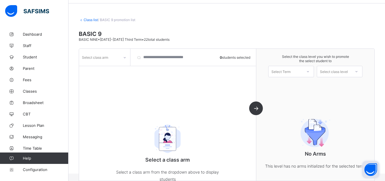
click at [124, 57] on icon at bounding box center [124, 58] width 3 height 6
click at [121, 69] on div at bounding box center [104, 69] width 51 height 9
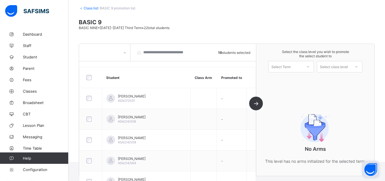
scroll to position [18, 0]
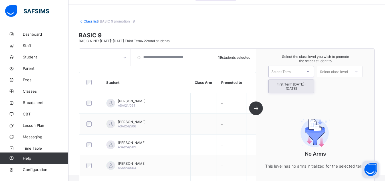
click at [300, 73] on div "Select Term" at bounding box center [286, 72] width 34 height 8
click at [301, 84] on div "First Term [DATE]-[DATE]" at bounding box center [291, 86] width 45 height 13
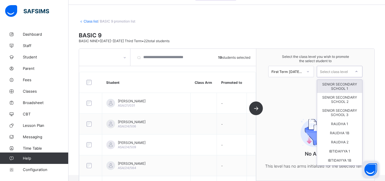
click at [351, 75] on div "Select class level" at bounding box center [334, 72] width 34 height 8
click at [342, 87] on div "SENIOR SECONDARY SCHOOL 1" at bounding box center [339, 86] width 45 height 13
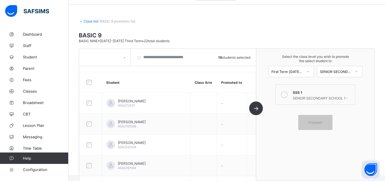
click at [297, 95] on div "SENIOR SECONDARY SCHOOL 1 -" at bounding box center [322, 98] width 59 height 6
click at [318, 122] on span "Proceed" at bounding box center [315, 123] width 13 height 4
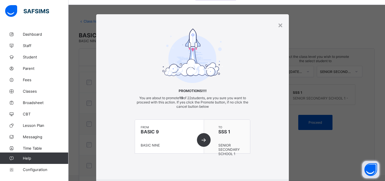
scroll to position [13, 0]
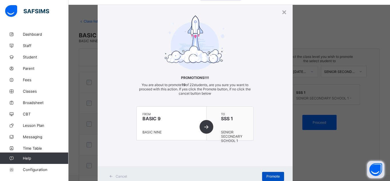
click at [266, 174] on div "Promote" at bounding box center [273, 176] width 22 height 9
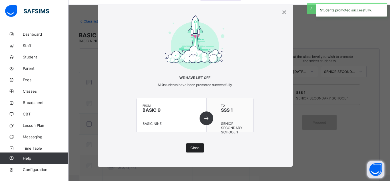
click at [191, 149] on span "Close" at bounding box center [194, 148] width 9 height 4
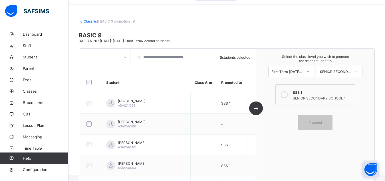
click at [89, 21] on link "Class list" at bounding box center [91, 21] width 14 height 4
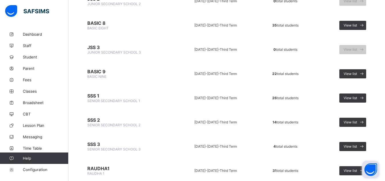
scroll to position [437, 0]
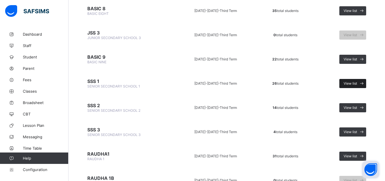
click at [357, 84] on span "View list" at bounding box center [350, 83] width 13 height 4
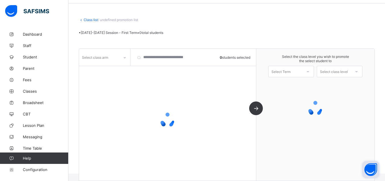
scroll to position [19, 0]
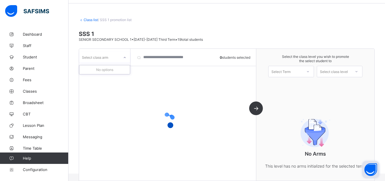
click at [124, 59] on icon at bounding box center [124, 58] width 3 height 6
click at [119, 68] on div "No options" at bounding box center [104, 69] width 51 height 9
click at [307, 71] on div at bounding box center [308, 72] width 10 height 10
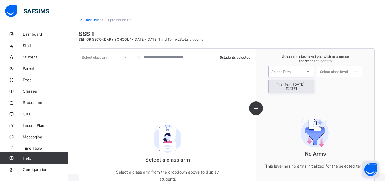
click at [304, 84] on div "First Term [DATE]-[DATE]" at bounding box center [291, 86] width 45 height 13
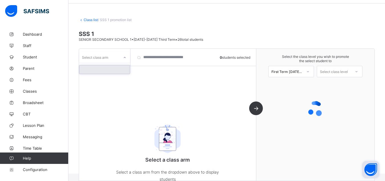
click at [125, 56] on icon at bounding box center [124, 58] width 3 height 6
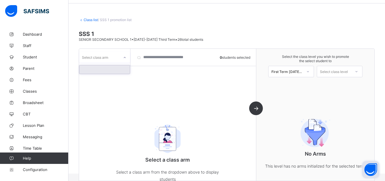
click at [119, 73] on div at bounding box center [104, 69] width 51 height 9
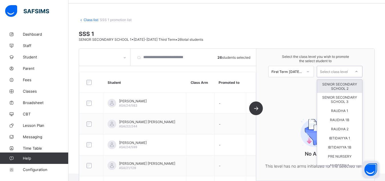
click at [351, 71] on div "Select class level" at bounding box center [334, 72] width 34 height 8
click at [342, 90] on div "SENIOR SECONDARY SCHOOL 2" at bounding box center [339, 86] width 45 height 13
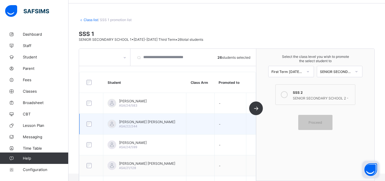
click at [186, 119] on td "[PERSON_NAME] [PERSON_NAME]/22/244" at bounding box center [144, 124] width 83 height 21
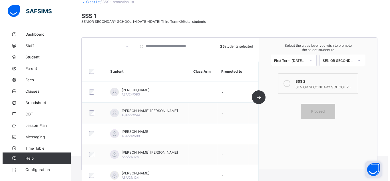
scroll to position [14, 0]
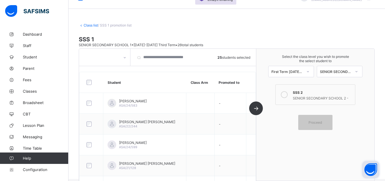
click at [318, 99] on div "SENIOR SECONDARY SCHOOL 2 -" at bounding box center [322, 98] width 59 height 6
click at [322, 121] on span "Proceed" at bounding box center [315, 123] width 13 height 4
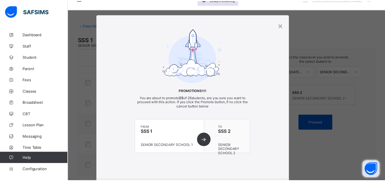
scroll to position [13, 0]
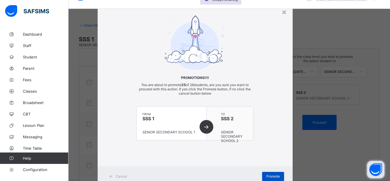
click at [267, 174] on div "Promote" at bounding box center [273, 176] width 22 height 9
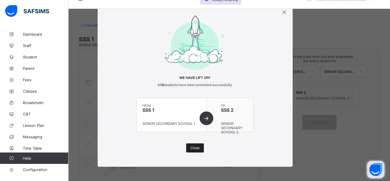
click at [194, 148] on span "Close" at bounding box center [194, 148] width 9 height 4
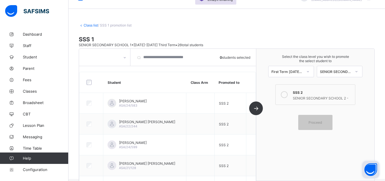
click at [91, 23] on div "Class list / SSS 1 promotion list SSS 1 SENIOR SECONDARY SCHOOL 1 • [DATE]-[DAT…" at bounding box center [227, 97] width 317 height 165
click at [91, 25] on link "Class list" at bounding box center [91, 25] width 14 height 4
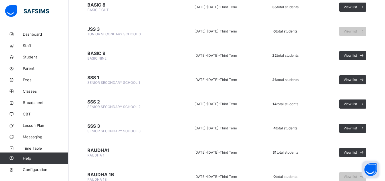
scroll to position [452, 0]
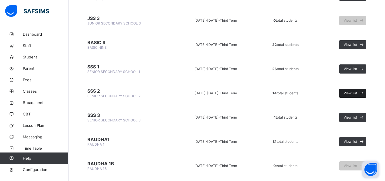
click at [357, 93] on span "View list" at bounding box center [350, 93] width 13 height 4
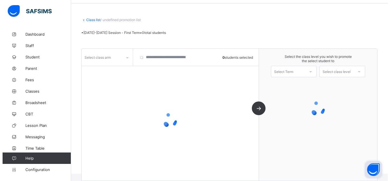
scroll to position [19, 0]
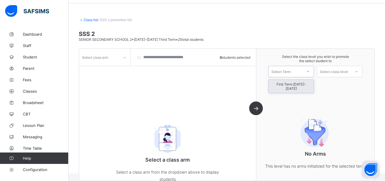
click at [290, 74] on div "Select Term" at bounding box center [281, 71] width 19 height 11
click at [295, 85] on div "First Term [DATE]-[DATE]" at bounding box center [291, 86] width 45 height 13
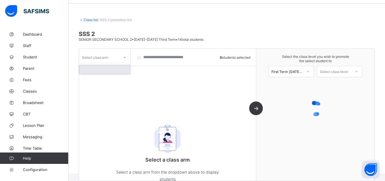
click at [113, 60] on div "Select class arm" at bounding box center [99, 57] width 40 height 8
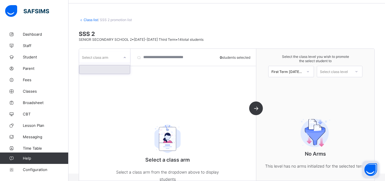
click at [113, 70] on div at bounding box center [104, 69] width 51 height 9
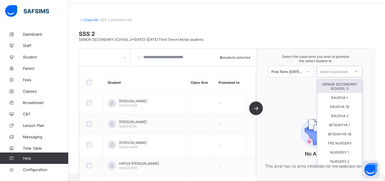
click at [348, 71] on div "Select class level" at bounding box center [334, 71] width 28 height 11
click at [346, 90] on div "SENIOR SECONDARY SCHOOL 3" at bounding box center [339, 86] width 45 height 13
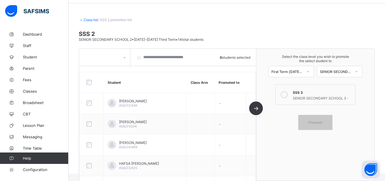
click at [290, 98] on div at bounding box center [284, 94] width 11 height 11
click at [317, 123] on span "Proceed" at bounding box center [315, 123] width 13 height 4
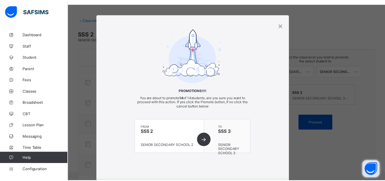
scroll to position [13, 0]
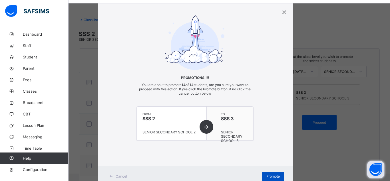
click at [267, 177] on span "Promote" at bounding box center [272, 176] width 13 height 4
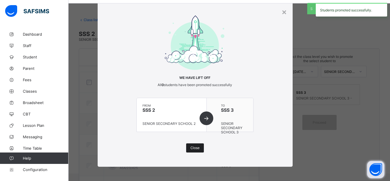
click at [198, 148] on div "Close" at bounding box center [195, 148] width 18 height 9
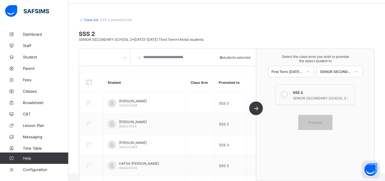
click at [89, 20] on link "Class list" at bounding box center [91, 20] width 14 height 4
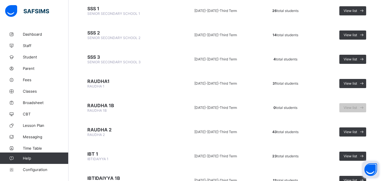
scroll to position [524, 0]
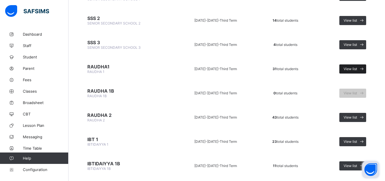
click at [357, 69] on span "View list" at bounding box center [350, 69] width 13 height 4
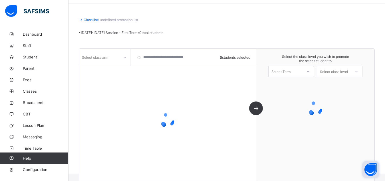
scroll to position [19, 0]
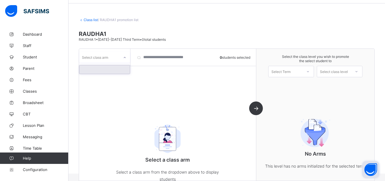
click at [124, 57] on icon at bounding box center [124, 58] width 3 height 6
click at [124, 69] on div at bounding box center [104, 69] width 51 height 9
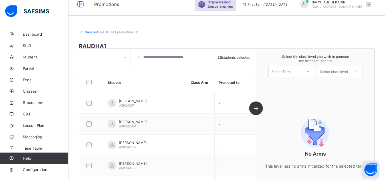
scroll to position [0, 0]
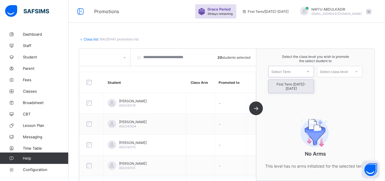
click at [313, 72] on div at bounding box center [308, 72] width 10 height 10
click at [311, 84] on div "First Term [DATE]-[DATE]" at bounding box center [291, 86] width 45 height 13
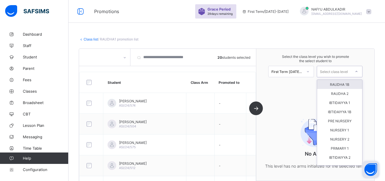
click at [351, 70] on div "Select class level" at bounding box center [334, 72] width 34 height 8
click at [347, 92] on div "RAUDHA 2" at bounding box center [339, 93] width 45 height 9
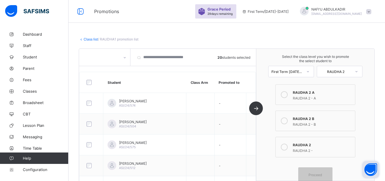
click at [288, 97] on icon at bounding box center [284, 94] width 7 height 7
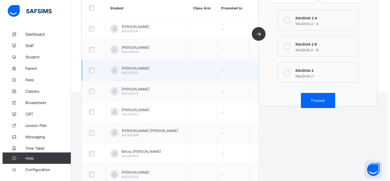
scroll to position [117, 0]
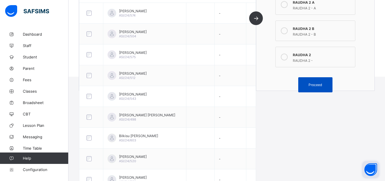
click at [316, 87] on div "Proceed" at bounding box center [315, 84] width 34 height 15
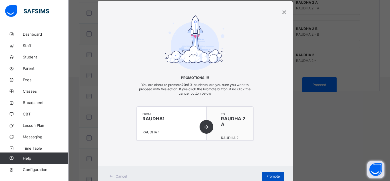
click at [270, 175] on span "Promote" at bounding box center [272, 176] width 13 height 4
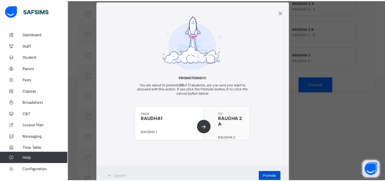
scroll to position [28, 0]
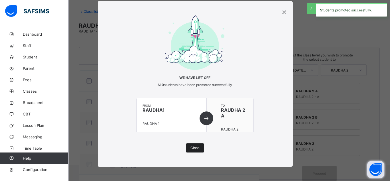
click at [194, 148] on span "Close" at bounding box center [194, 148] width 9 height 4
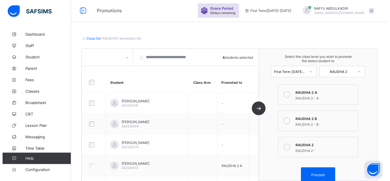
scroll to position [0, 0]
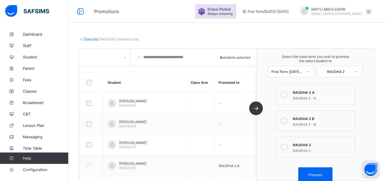
click at [290, 148] on div at bounding box center [284, 147] width 11 height 11
click at [315, 176] on span "Proceed" at bounding box center [315, 175] width 13 height 4
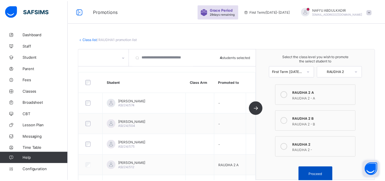
scroll to position [13, 0]
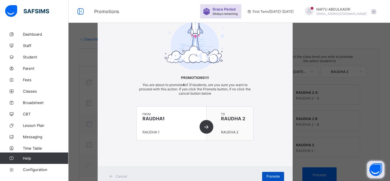
click at [275, 175] on span "Promote" at bounding box center [272, 176] width 13 height 4
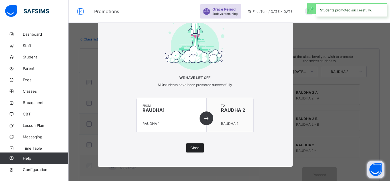
click at [194, 148] on span "Close" at bounding box center [194, 148] width 9 height 4
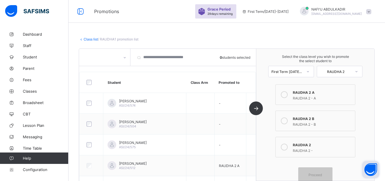
click at [92, 40] on link "Class list" at bounding box center [91, 39] width 14 height 4
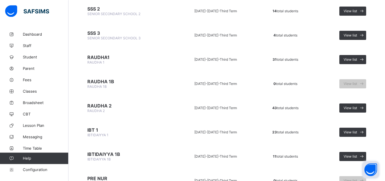
scroll to position [539, 0]
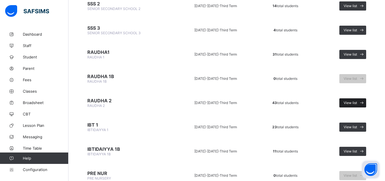
click at [357, 102] on span "View list" at bounding box center [350, 103] width 13 height 4
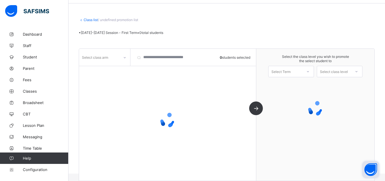
scroll to position [19, 0]
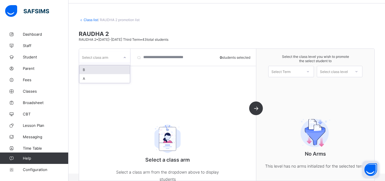
click at [125, 60] on icon at bounding box center [124, 58] width 3 height 6
click at [108, 80] on div "A" at bounding box center [104, 78] width 51 height 9
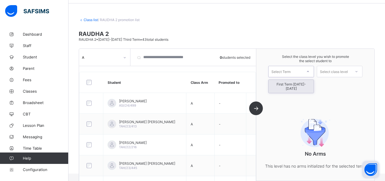
click at [310, 72] on div at bounding box center [308, 72] width 10 height 10
click at [304, 86] on div "First Term [DATE]-[DATE]" at bounding box center [291, 86] width 45 height 13
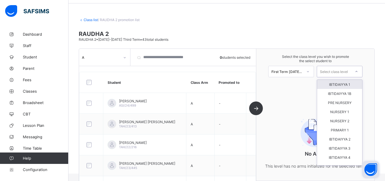
click at [348, 74] on div "Select class level" at bounding box center [334, 71] width 28 height 11
click at [333, 86] on div "IBTIDAIYYA 1" at bounding box center [339, 84] width 45 height 9
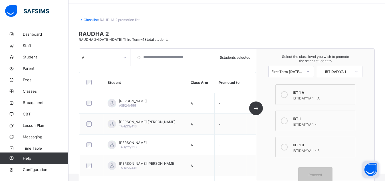
click at [288, 95] on icon at bounding box center [284, 94] width 7 height 7
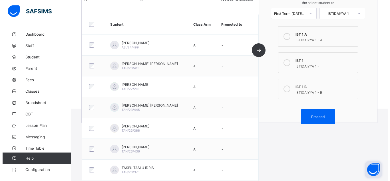
scroll to position [78, 0]
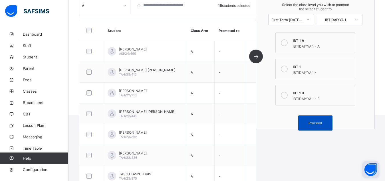
click at [317, 125] on span "Proceed" at bounding box center [315, 123] width 13 height 4
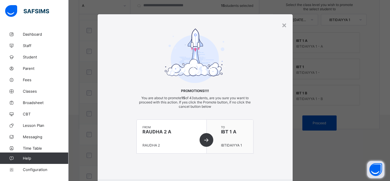
scroll to position [13, 0]
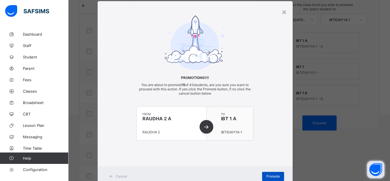
click at [271, 175] on span "Promote" at bounding box center [272, 176] width 13 height 4
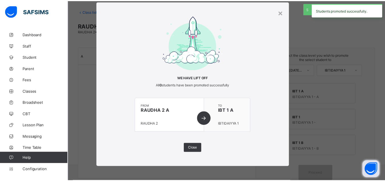
scroll to position [28, 0]
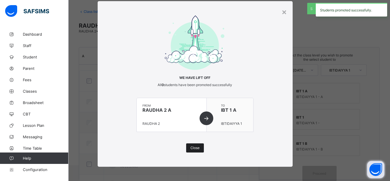
click at [190, 147] on span "Close" at bounding box center [194, 148] width 9 height 4
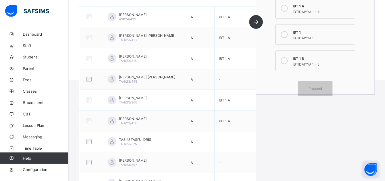
scroll to position [115, 0]
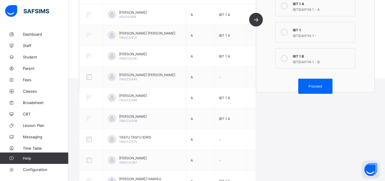
click at [285, 33] on icon at bounding box center [284, 32] width 7 height 7
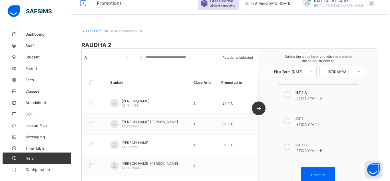
scroll to position [0, 0]
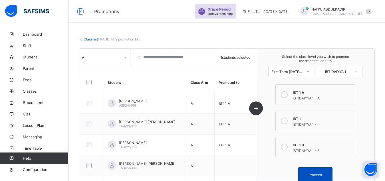
click at [322, 174] on span "Proceed" at bounding box center [315, 175] width 13 height 4
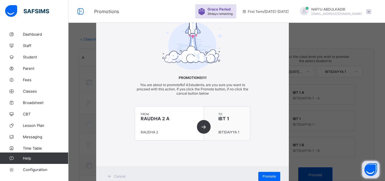
scroll to position [13, 0]
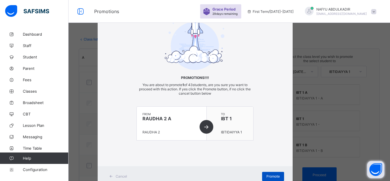
click at [272, 175] on span "Promote" at bounding box center [272, 176] width 13 height 4
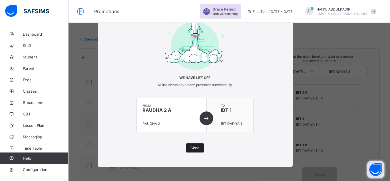
click at [193, 149] on span "Close" at bounding box center [194, 148] width 9 height 4
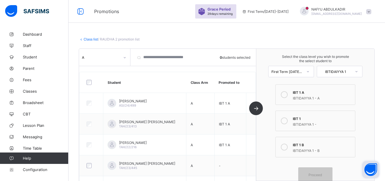
click at [287, 95] on icon at bounding box center [284, 94] width 7 height 7
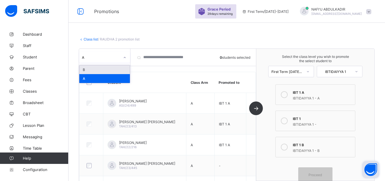
click at [123, 59] on div at bounding box center [125, 57] width 10 height 9
click at [111, 68] on div "B" at bounding box center [104, 69] width 51 height 9
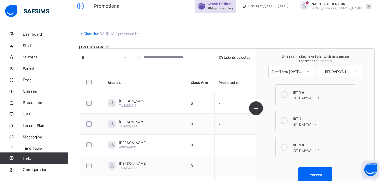
scroll to position [0, 0]
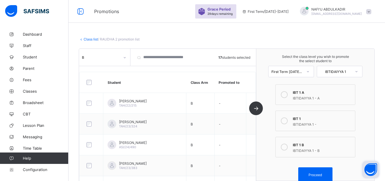
click at [287, 145] on icon at bounding box center [284, 147] width 7 height 7
click at [317, 174] on span "Proceed" at bounding box center [315, 175] width 13 height 4
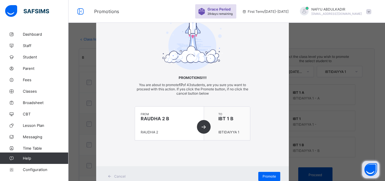
scroll to position [13, 0]
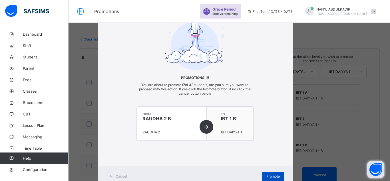
click at [273, 174] on div "Promote" at bounding box center [273, 176] width 22 height 9
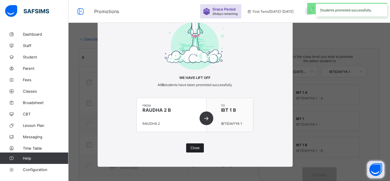
click at [192, 147] on span "Close" at bounding box center [194, 148] width 9 height 4
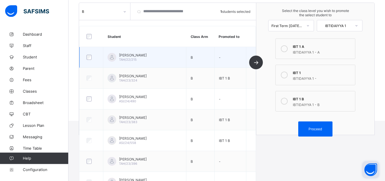
scroll to position [73, 0]
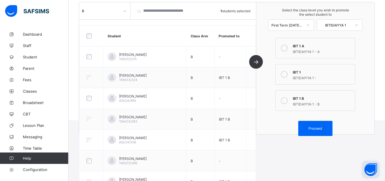
click at [288, 77] on icon at bounding box center [284, 74] width 7 height 7
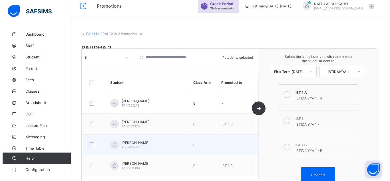
scroll to position [0, 0]
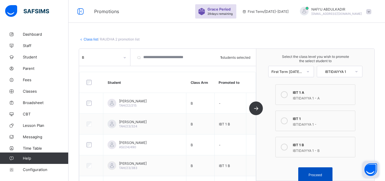
click at [328, 177] on span "Proceed" at bounding box center [316, 175] width 26 height 4
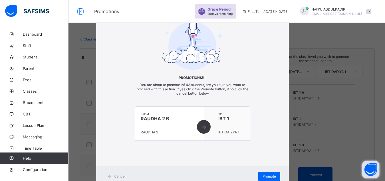
scroll to position [13, 0]
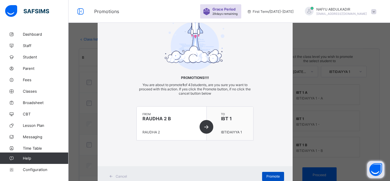
click at [272, 174] on div "Promote" at bounding box center [273, 176] width 22 height 9
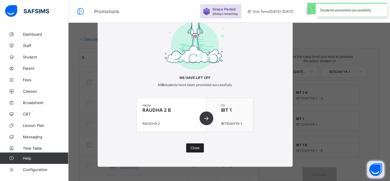
click at [195, 148] on span "Close" at bounding box center [194, 148] width 9 height 4
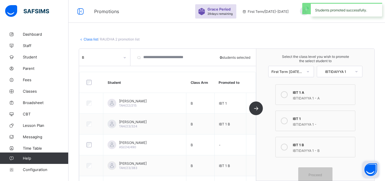
click at [87, 38] on link "Class list" at bounding box center [91, 39] width 14 height 4
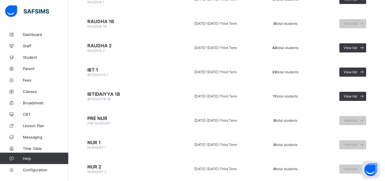
scroll to position [597, 0]
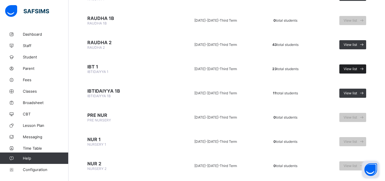
click at [363, 68] on span at bounding box center [361, 69] width 9 height 9
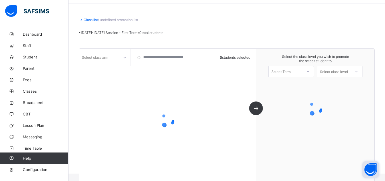
scroll to position [19, 0]
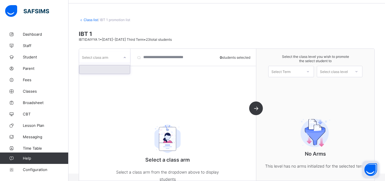
click at [125, 57] on icon at bounding box center [124, 58] width 3 height 6
click at [119, 67] on div at bounding box center [104, 69] width 51 height 9
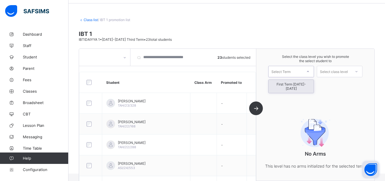
drag, startPoint x: 306, startPoint y: 72, endPoint x: 303, endPoint y: 86, distance: 13.9
click at [303, 77] on div "option First Term [DATE]-[DATE] focused, 1 of 1. 1 result available. Use Up and…" at bounding box center [291, 71] width 46 height 11
click at [303, 86] on div "First Term [DATE]-[DATE]" at bounding box center [291, 86] width 45 height 13
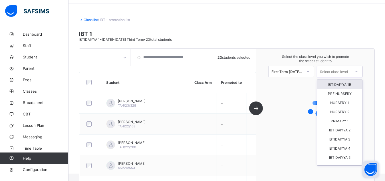
click at [338, 72] on div "Select class level" at bounding box center [334, 71] width 28 height 11
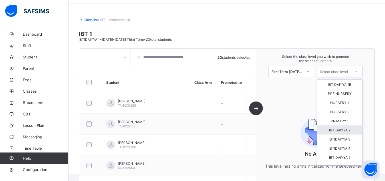
click at [343, 132] on div "IBTIDAIYYA 2" at bounding box center [339, 130] width 45 height 9
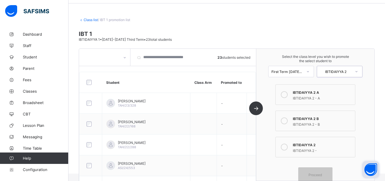
click at [288, 95] on icon at bounding box center [284, 94] width 7 height 7
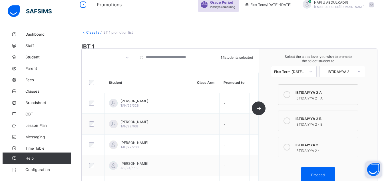
scroll to position [0, 0]
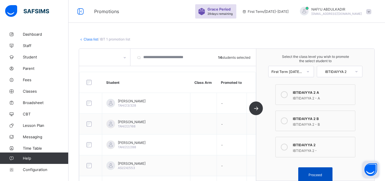
click at [324, 173] on div "Proceed" at bounding box center [315, 175] width 34 height 15
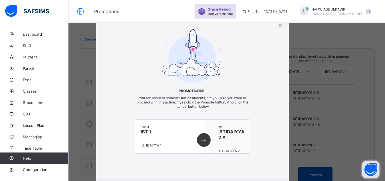
scroll to position [13, 0]
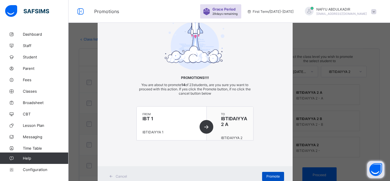
click at [273, 175] on span "Promote" at bounding box center [272, 176] width 13 height 4
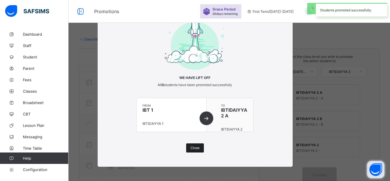
click at [192, 147] on span "Close" at bounding box center [194, 148] width 9 height 4
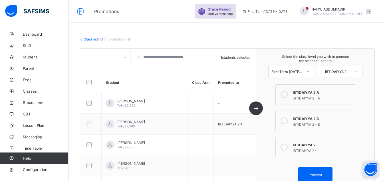
click at [303, 149] on div "IBTIDAIYYA 2 -" at bounding box center [322, 150] width 59 height 6
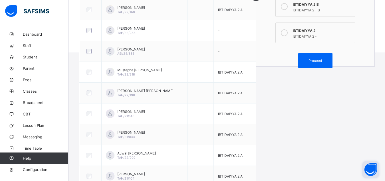
scroll to position [126, 0]
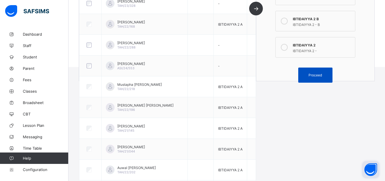
click at [317, 78] on div "Proceed" at bounding box center [315, 75] width 34 height 15
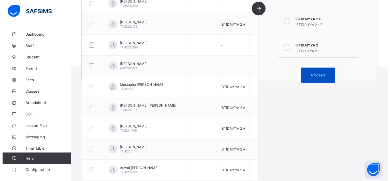
scroll to position [13, 0]
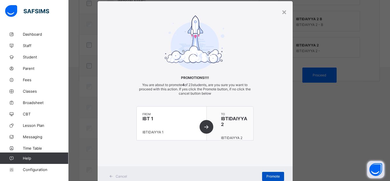
click at [271, 172] on div "Promote" at bounding box center [273, 176] width 22 height 9
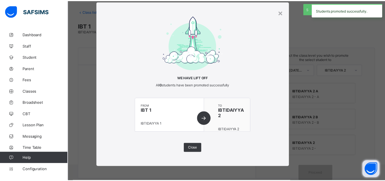
scroll to position [28, 0]
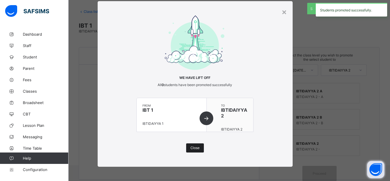
click at [196, 150] on span "Close" at bounding box center [194, 148] width 9 height 4
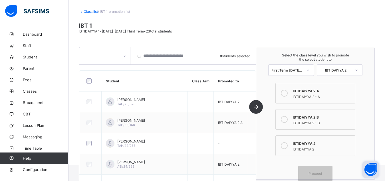
click at [91, 12] on link "Class list" at bounding box center [91, 11] width 14 height 4
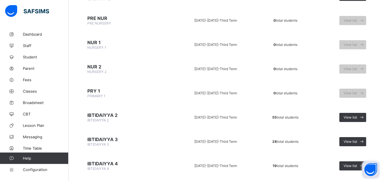
scroll to position [699, 0]
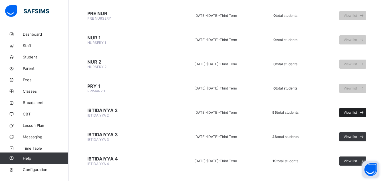
click at [355, 111] on span "View list" at bounding box center [350, 113] width 13 height 4
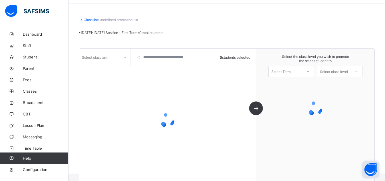
scroll to position [19, 0]
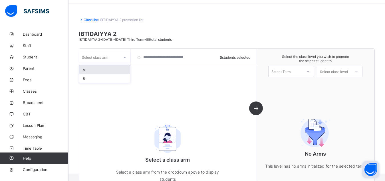
click at [125, 57] on icon at bounding box center [124, 58] width 3 height 6
click at [114, 71] on div "A" at bounding box center [104, 69] width 51 height 9
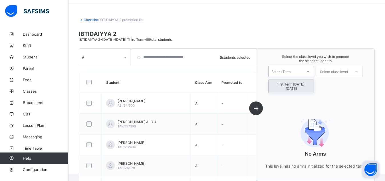
click at [286, 73] on div "Select Term" at bounding box center [281, 71] width 19 height 11
click at [291, 85] on div "First Term [DATE]-[DATE]" at bounding box center [291, 86] width 45 height 13
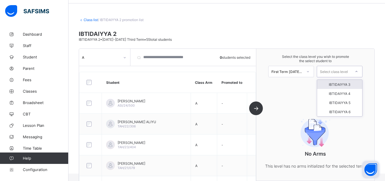
click at [344, 73] on div "Select class level" at bounding box center [334, 71] width 28 height 11
click at [344, 84] on div "IBTIDAIYYA 3" at bounding box center [339, 84] width 45 height 9
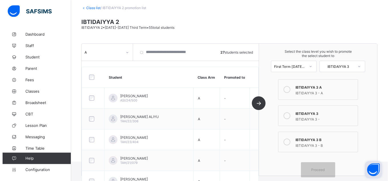
scroll to position [6, 0]
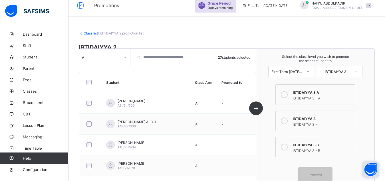
click at [286, 94] on icon at bounding box center [284, 94] width 7 height 7
click at [317, 172] on div "Proceed" at bounding box center [315, 175] width 34 height 15
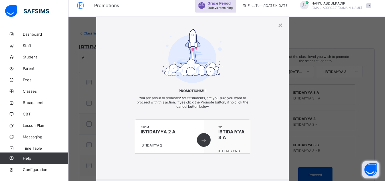
scroll to position [13, 0]
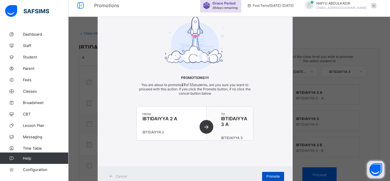
click at [270, 176] on span "Promote" at bounding box center [272, 176] width 13 height 4
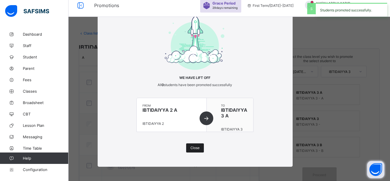
click at [193, 149] on span "Close" at bounding box center [194, 148] width 9 height 4
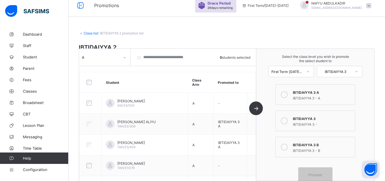
click at [288, 122] on icon at bounding box center [284, 121] width 7 height 7
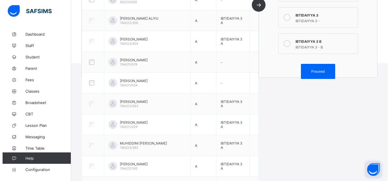
scroll to position [50, 0]
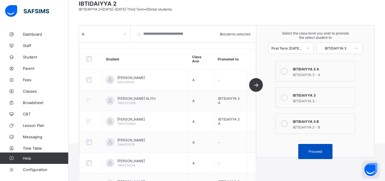
click at [322, 151] on span "Proceed" at bounding box center [315, 152] width 13 height 4
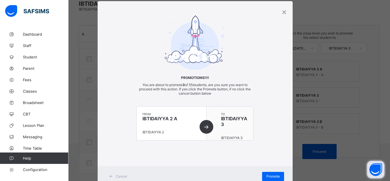
scroll to position [13, 0]
click at [264, 174] on div "Promote" at bounding box center [273, 176] width 22 height 9
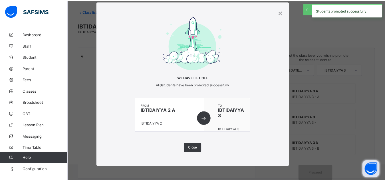
scroll to position [28, 0]
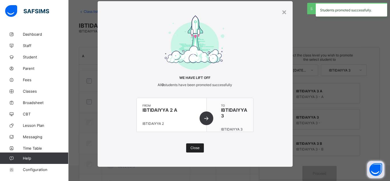
click at [193, 148] on span "Close" at bounding box center [194, 148] width 9 height 4
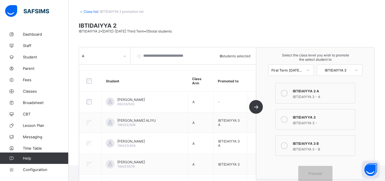
click at [91, 11] on link "Class list" at bounding box center [91, 11] width 14 height 4
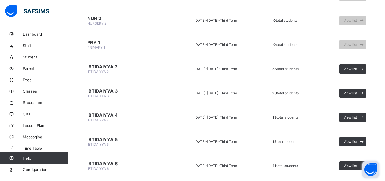
scroll to position [757, 0]
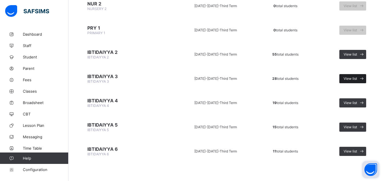
click at [352, 79] on span "View list" at bounding box center [350, 79] width 13 height 4
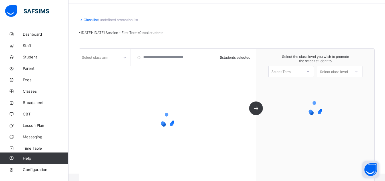
scroll to position [19, 0]
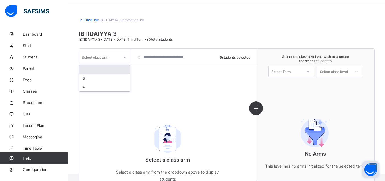
click at [123, 59] on div at bounding box center [125, 57] width 10 height 9
click at [121, 71] on div at bounding box center [104, 69] width 51 height 9
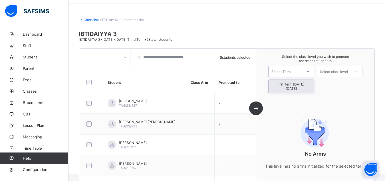
click at [310, 71] on icon at bounding box center [307, 72] width 3 height 6
click at [308, 83] on div "First Term [DATE]-[DATE]" at bounding box center [291, 86] width 45 height 13
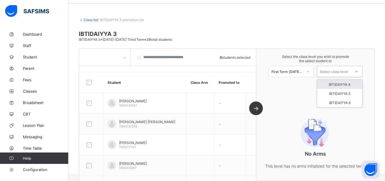
click at [346, 72] on div "Select class level" at bounding box center [334, 71] width 28 height 11
click at [344, 84] on div "IBTIDAIYYA 4" at bounding box center [339, 84] width 45 height 9
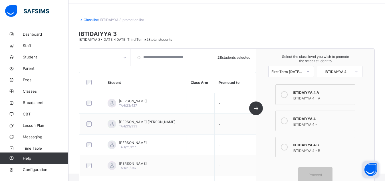
click at [288, 95] on icon at bounding box center [284, 94] width 7 height 7
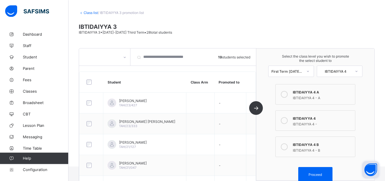
scroll to position [0, 0]
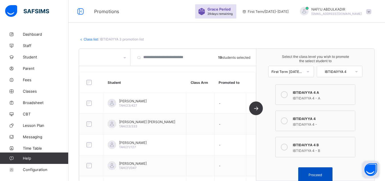
click at [325, 172] on div "Proceed" at bounding box center [315, 175] width 34 height 15
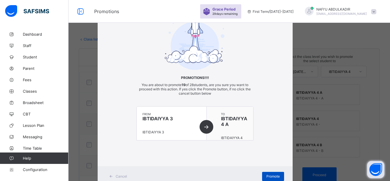
click at [269, 175] on span "Promote" at bounding box center [272, 176] width 13 height 4
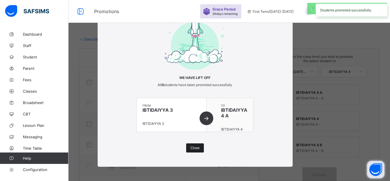
click at [194, 151] on div "Close" at bounding box center [195, 148] width 18 height 9
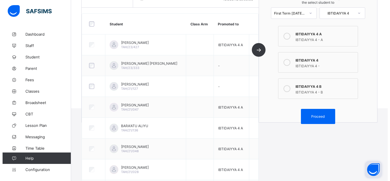
scroll to position [70, 0]
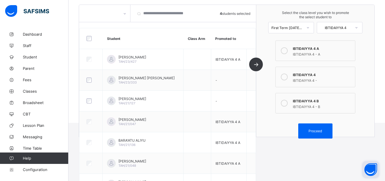
click at [288, 79] on icon at bounding box center [284, 77] width 7 height 7
click at [322, 133] on span "Proceed" at bounding box center [315, 131] width 13 height 4
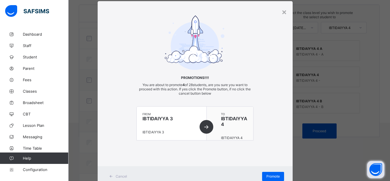
scroll to position [13, 0]
click at [270, 175] on span "Promote" at bounding box center [272, 176] width 13 height 4
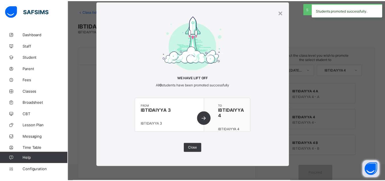
scroll to position [28, 0]
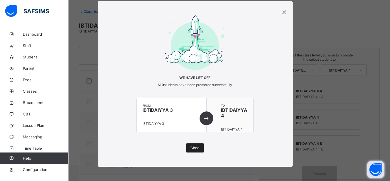
click at [194, 147] on span "Close" at bounding box center [194, 148] width 9 height 4
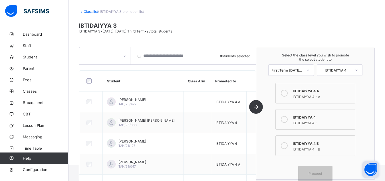
click at [91, 12] on link "Class list" at bounding box center [91, 11] width 14 height 4
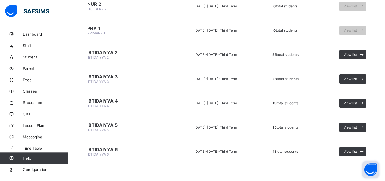
scroll to position [757, 0]
click at [357, 105] on span "View list" at bounding box center [350, 103] width 13 height 4
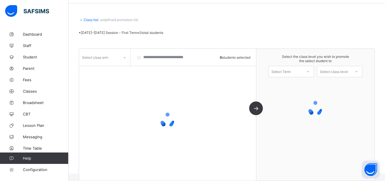
scroll to position [19, 0]
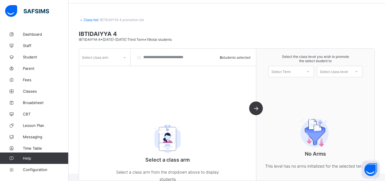
click at [125, 59] on icon at bounding box center [124, 58] width 3 height 6
click at [121, 69] on div at bounding box center [104, 69] width 51 height 9
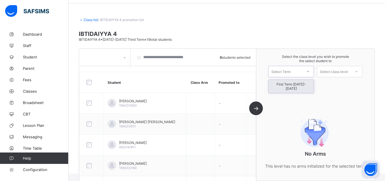
click at [308, 74] on div at bounding box center [308, 72] width 10 height 10
click at [306, 85] on div "First Term [DATE]-[DATE]" at bounding box center [291, 86] width 45 height 13
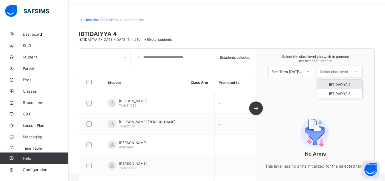
click at [341, 73] on div "Select class level" at bounding box center [334, 71] width 28 height 11
click at [344, 85] on div "IBTIDAIYYA 5" at bounding box center [339, 84] width 45 height 9
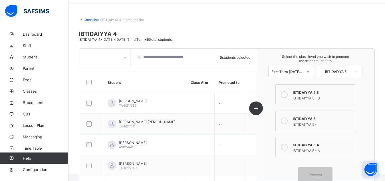
click at [287, 147] on icon at bounding box center [284, 147] width 7 height 7
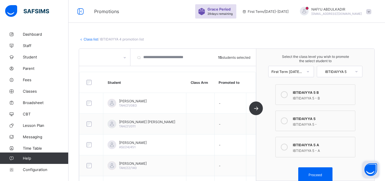
scroll to position [15, 0]
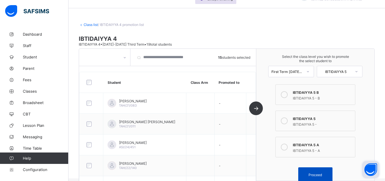
click at [315, 175] on span "Proceed" at bounding box center [315, 175] width 13 height 4
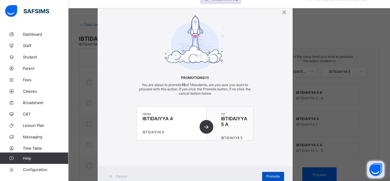
click at [274, 177] on span "Promote" at bounding box center [272, 176] width 13 height 4
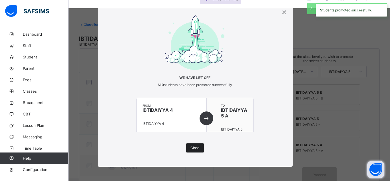
click at [197, 146] on div "Close" at bounding box center [195, 148] width 18 height 9
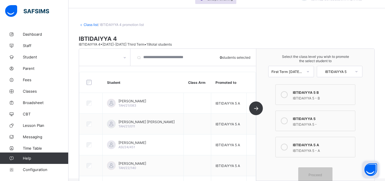
click at [300, 121] on div "IBTIDAIYYA 5" at bounding box center [322, 118] width 59 height 6
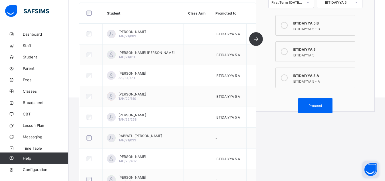
scroll to position [57, 0]
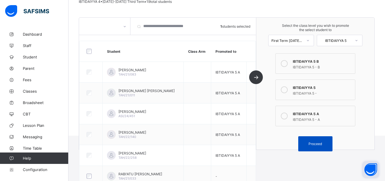
click at [322, 145] on span "Proceed" at bounding box center [315, 144] width 13 height 4
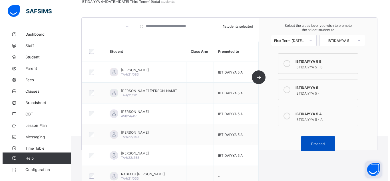
scroll to position [13, 0]
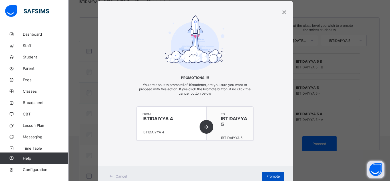
click at [268, 176] on span "Promote" at bounding box center [272, 176] width 13 height 4
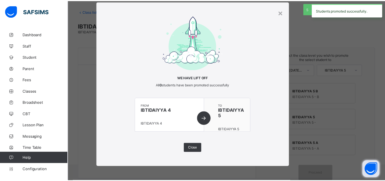
scroll to position [28, 0]
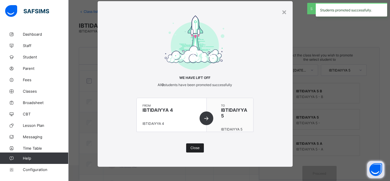
click at [193, 147] on span "Close" at bounding box center [194, 148] width 9 height 4
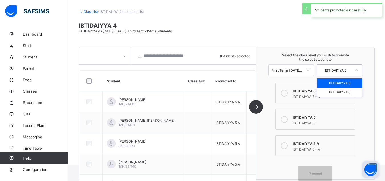
click at [352, 72] on div "IBTIDAIYYA 5" at bounding box center [335, 70] width 31 height 4
click at [347, 91] on div "IBTIDAIYYA 6" at bounding box center [339, 92] width 45 height 9
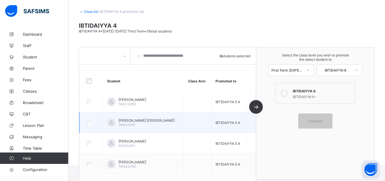
click at [187, 113] on td at bounding box center [197, 123] width 27 height 21
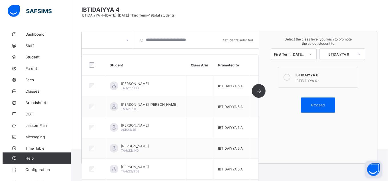
scroll to position [42, 0]
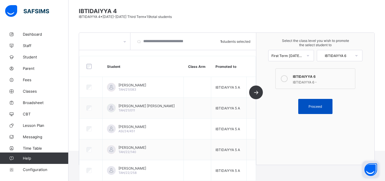
click at [321, 106] on span "Proceed" at bounding box center [315, 107] width 13 height 4
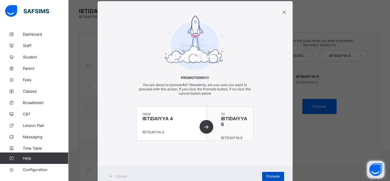
click at [266, 176] on span "Promote" at bounding box center [272, 176] width 13 height 4
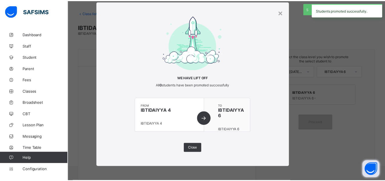
scroll to position [26, 0]
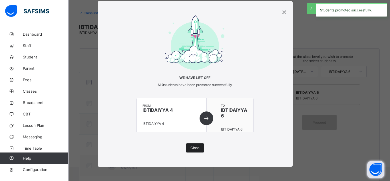
click at [196, 149] on span "Close" at bounding box center [194, 148] width 9 height 4
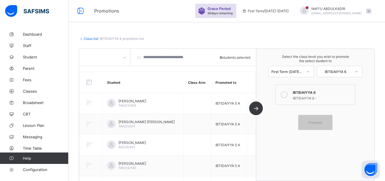
scroll to position [0, 0]
click at [89, 42] on div "Class list / IBTIDAIYYA 4 promotion list IBTIDAIYYA 4 IBTIDAIYYA 4 • [DATE]-[DA…" at bounding box center [227, 111] width 317 height 165
click at [90, 39] on link "Class list" at bounding box center [91, 39] width 14 height 4
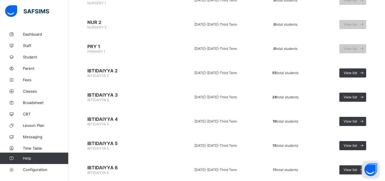
scroll to position [758, 0]
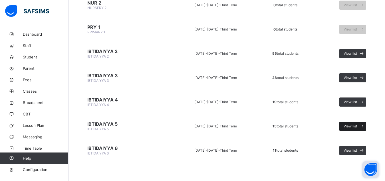
click at [354, 127] on span "View list" at bounding box center [350, 126] width 13 height 4
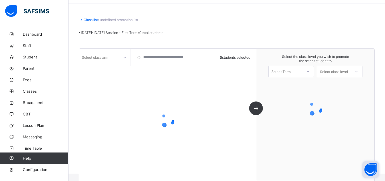
scroll to position [19, 0]
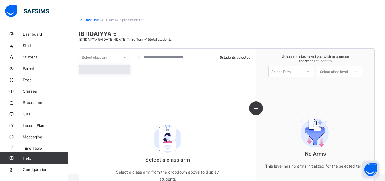
click at [124, 57] on icon at bounding box center [124, 58] width 3 height 6
click at [123, 69] on div at bounding box center [104, 69] width 51 height 9
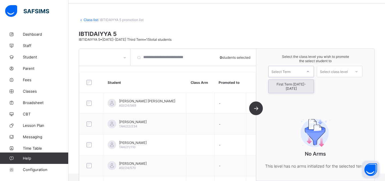
click at [291, 73] on div "Select Term" at bounding box center [281, 71] width 19 height 11
click at [294, 82] on div "First Term [DATE]-[DATE]" at bounding box center [291, 86] width 45 height 13
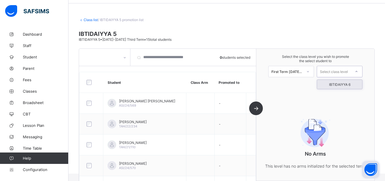
click at [346, 72] on div "Select class level" at bounding box center [334, 71] width 28 height 11
click at [350, 86] on div "IBTIDAIYYA 6" at bounding box center [339, 84] width 45 height 9
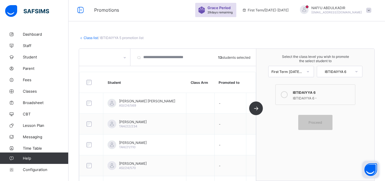
scroll to position [0, 0]
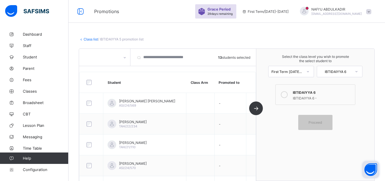
click at [288, 97] on icon at bounding box center [284, 94] width 7 height 7
click at [310, 126] on div "Proceed" at bounding box center [315, 122] width 34 height 15
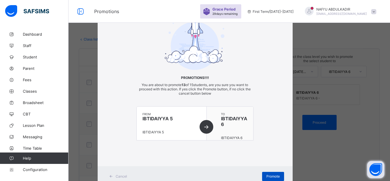
click at [266, 175] on span "Promote" at bounding box center [272, 176] width 13 height 4
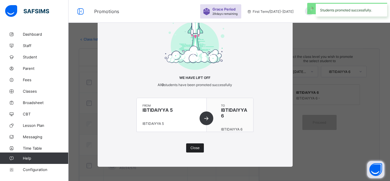
click at [193, 147] on span "Close" at bounding box center [194, 148] width 9 height 4
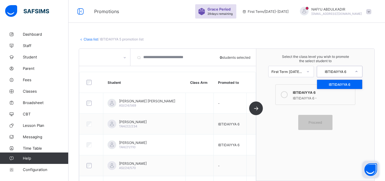
click at [338, 73] on div "IBTIDAIYYA 6" at bounding box center [335, 72] width 31 height 4
click at [91, 41] on link "Class list" at bounding box center [91, 39] width 14 height 4
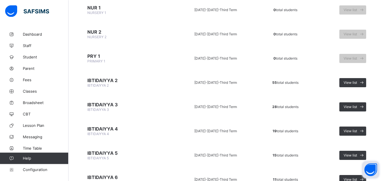
scroll to position [758, 0]
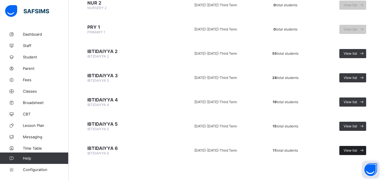
click at [355, 150] on span "View list" at bounding box center [350, 151] width 13 height 4
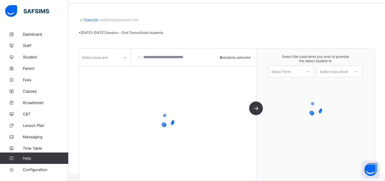
scroll to position [19, 0]
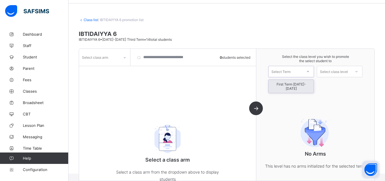
click at [308, 72] on div at bounding box center [308, 72] width 10 height 10
click at [310, 85] on div "First Term [DATE]-[DATE]" at bounding box center [291, 86] width 45 height 13
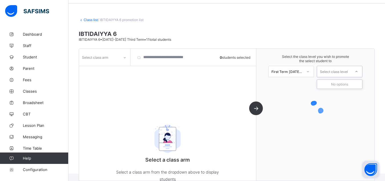
click at [338, 72] on div "Select class level" at bounding box center [334, 71] width 28 height 11
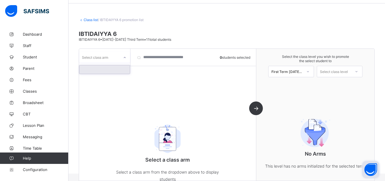
click at [125, 60] on icon at bounding box center [124, 58] width 3 height 6
click at [125, 70] on div at bounding box center [104, 69] width 51 height 9
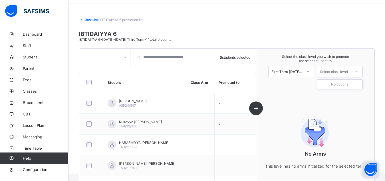
click at [348, 72] on div "Select class level" at bounding box center [334, 71] width 28 height 11
click at [93, 20] on link "Class list" at bounding box center [91, 20] width 14 height 4
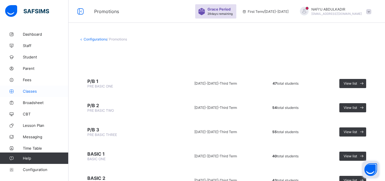
click at [31, 95] on link "Classes" at bounding box center [34, 91] width 69 height 11
